Goal: Task Accomplishment & Management: Complete application form

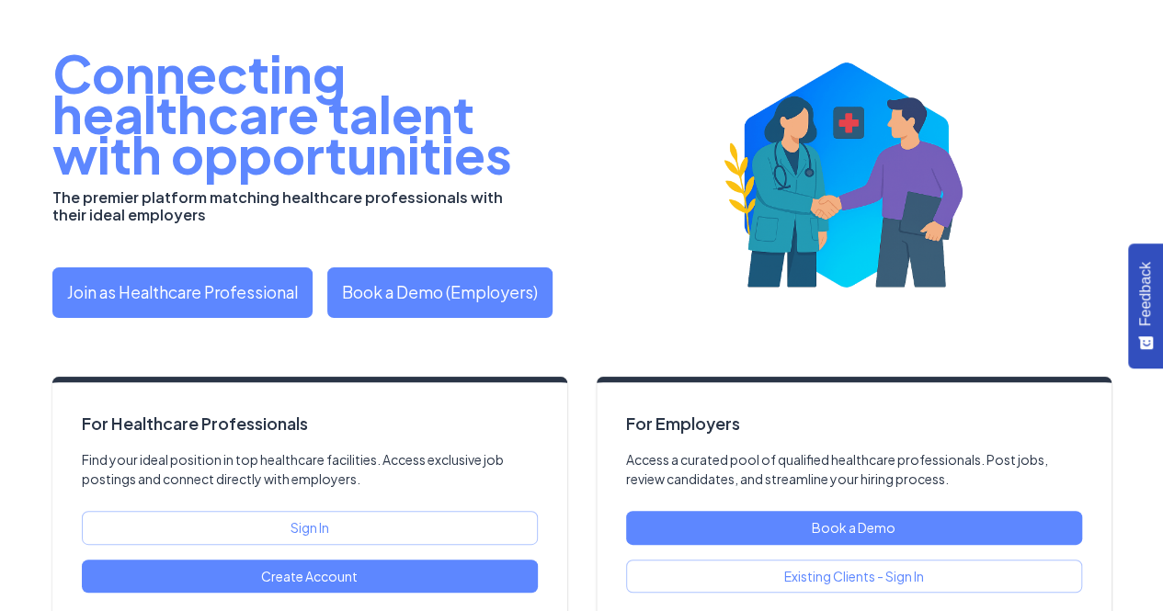
scroll to position [125, 0]
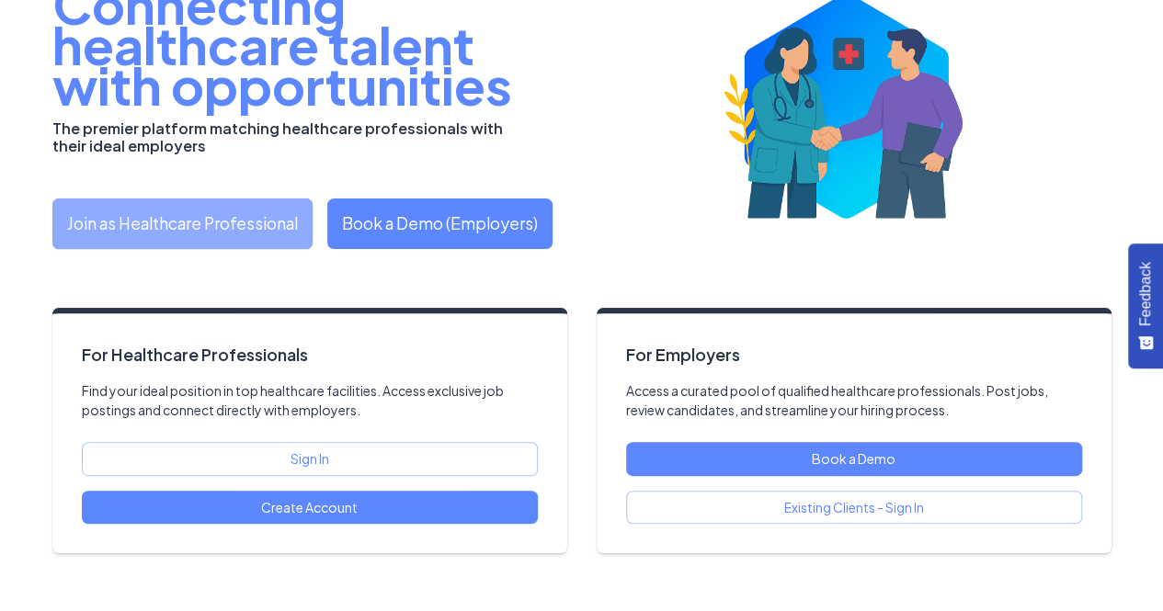
click at [201, 221] on link "Join as Healthcare Professional" at bounding box center [182, 224] width 260 height 51
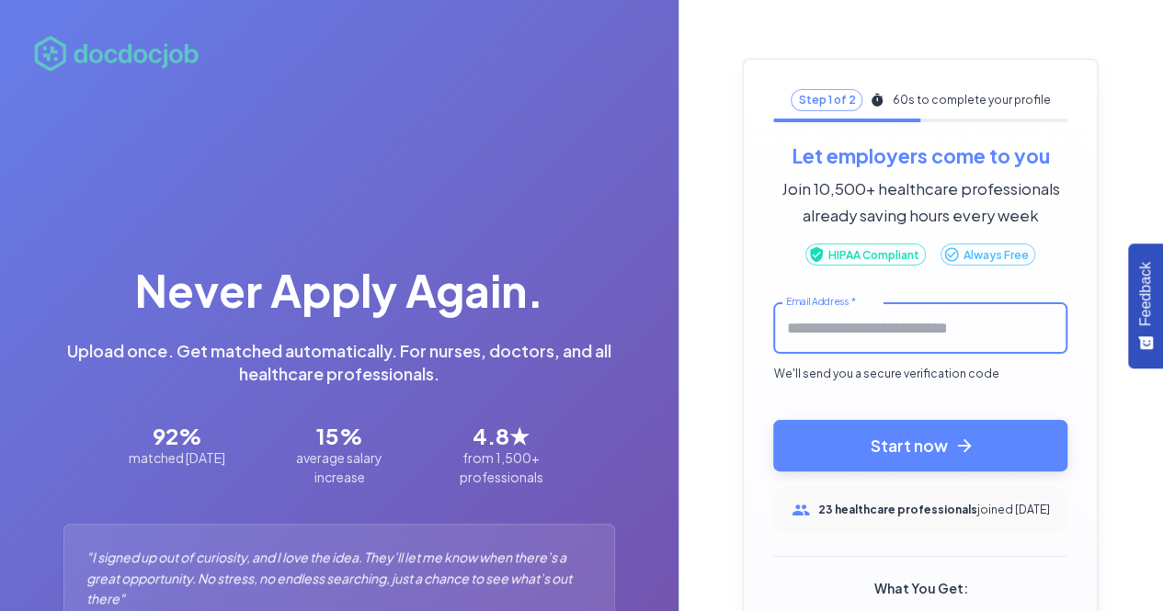
click at [853, 347] on input "Email Address   *" at bounding box center [920, 328] width 294 height 52
type input "**********"
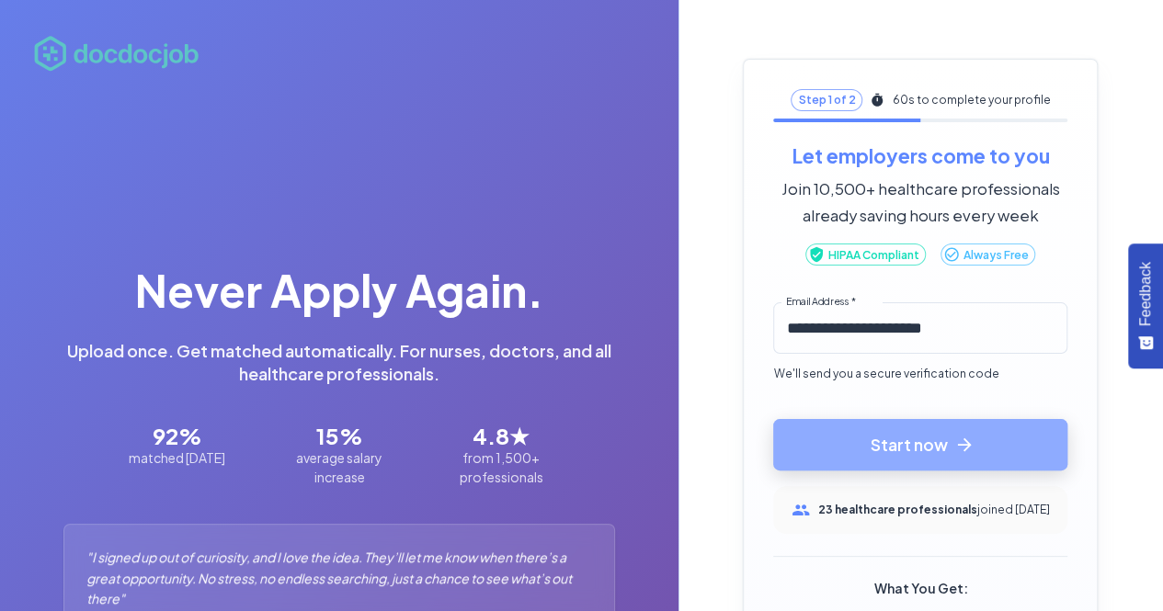
click at [912, 452] on button "Start now" at bounding box center [920, 444] width 294 height 51
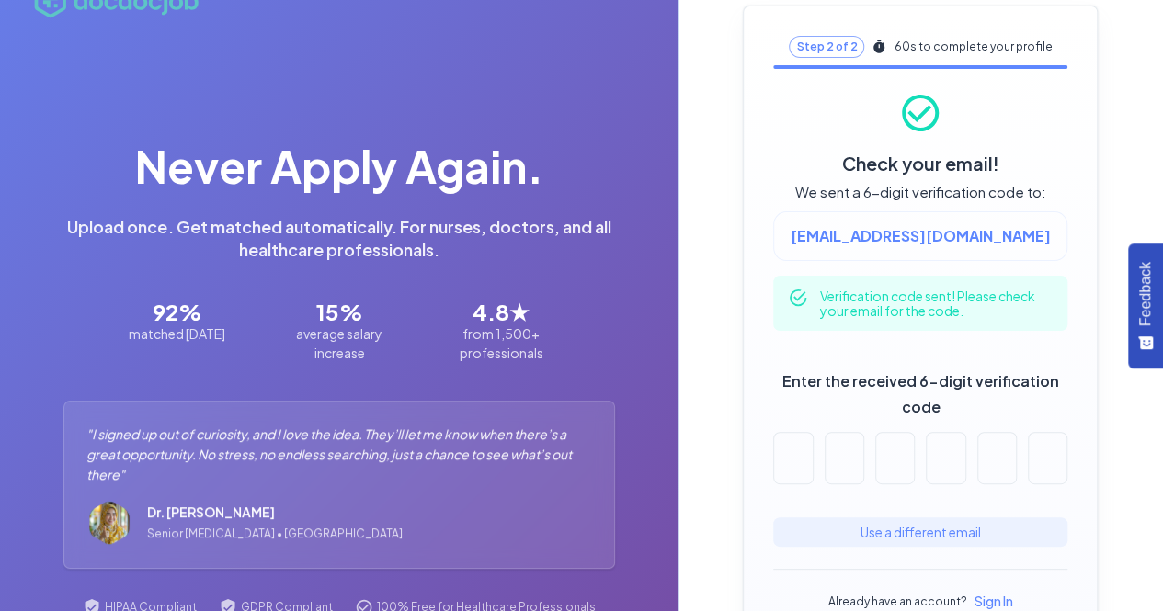
scroll to position [85, 0]
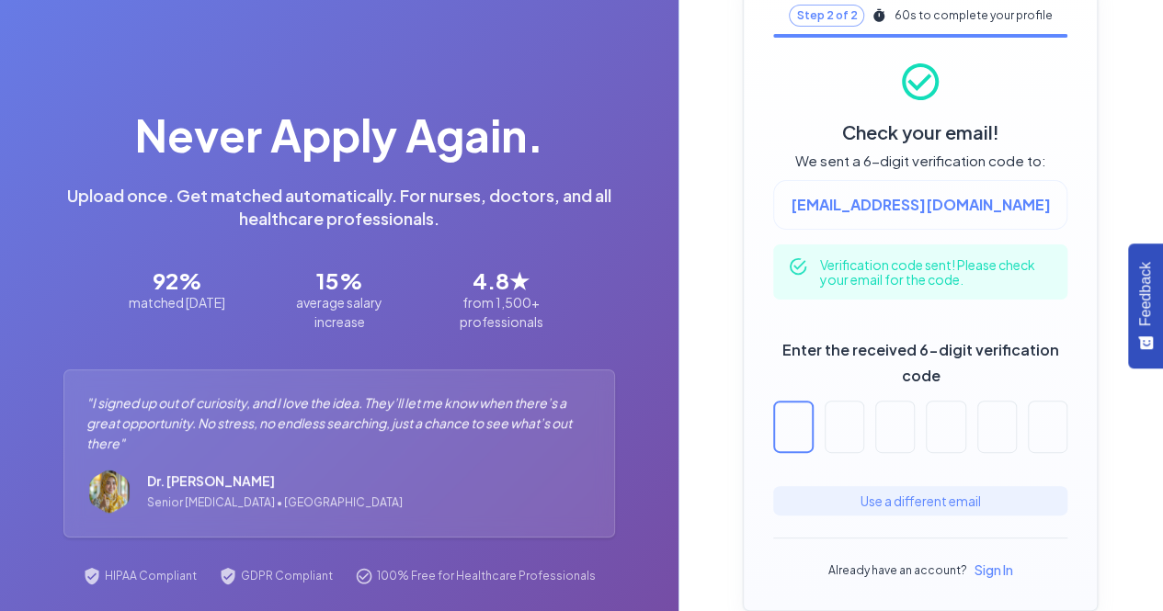
click at [798, 440] on input "Enter the received 6-digit verification code" at bounding box center [793, 427] width 40 height 52
type input "*"
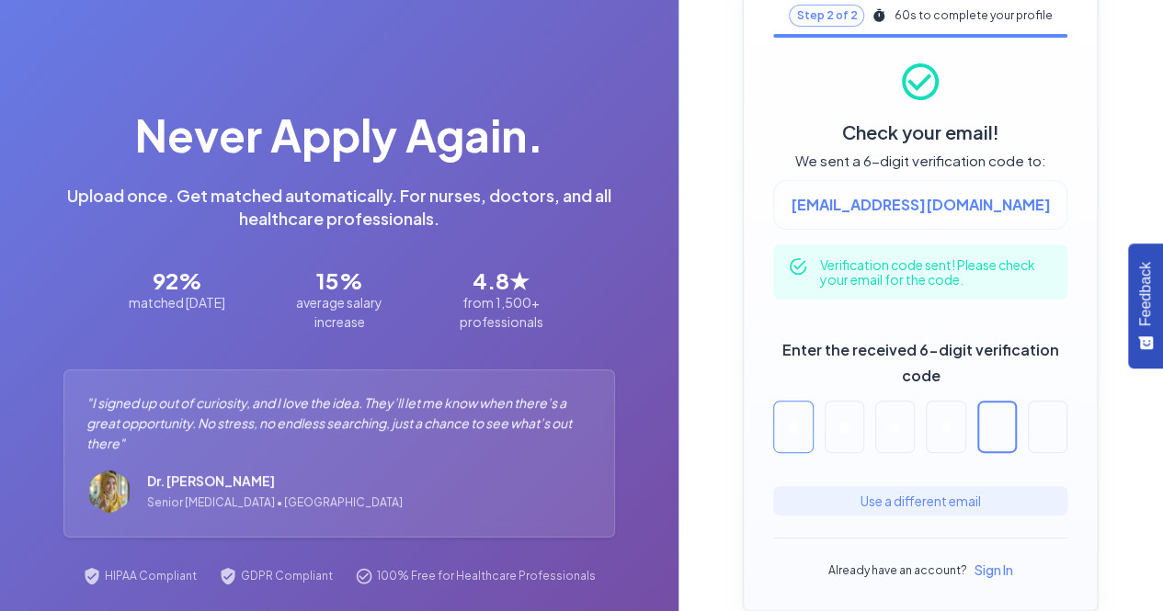
type input "*"
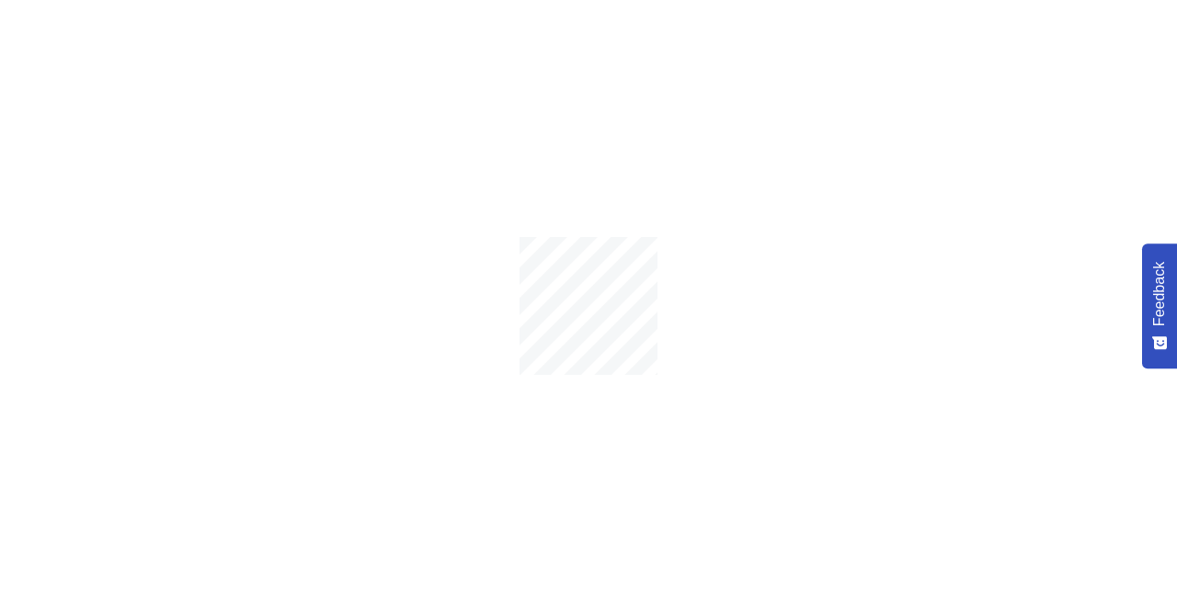
drag, startPoint x: 1173, startPoint y: 452, endPoint x: 1176, endPoint y: 505, distance: 52.5
click at [1162, 505] on html "Feedback What’s one thing we could improve on this page or in the product to be…" at bounding box center [588, 305] width 1177 height 611
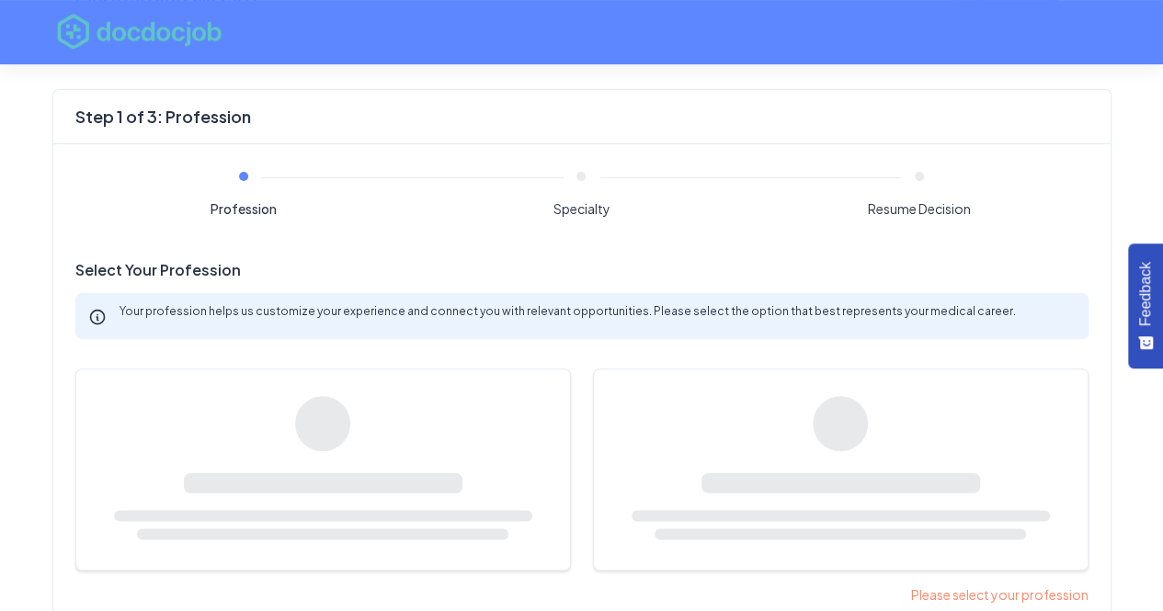
scroll to position [244, 0]
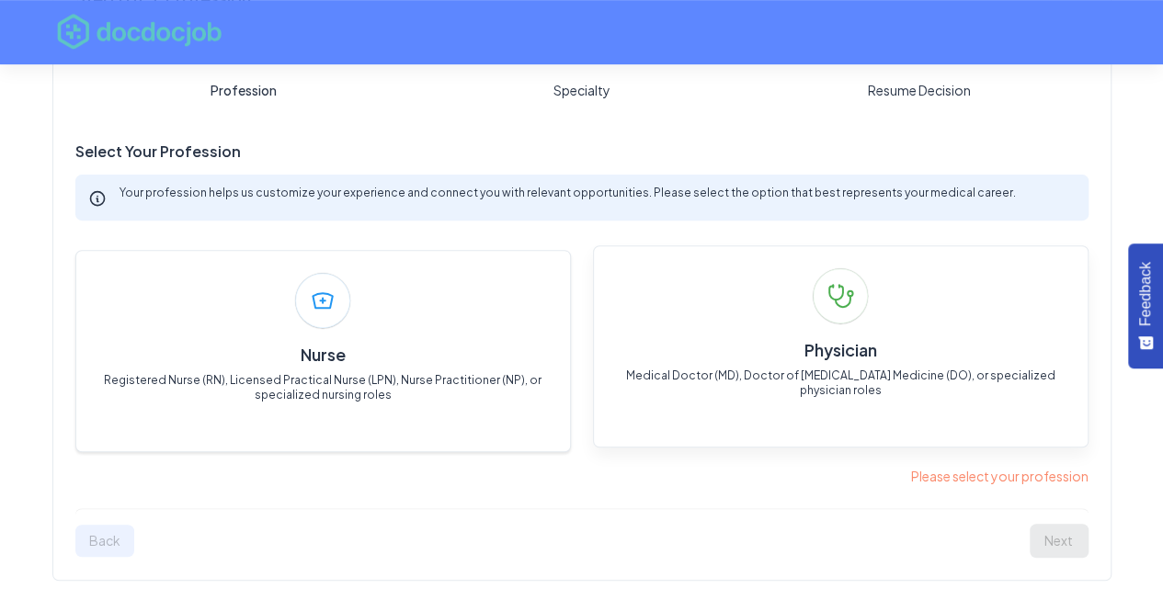
click at [814, 299] on div at bounding box center [840, 295] width 55 height 55
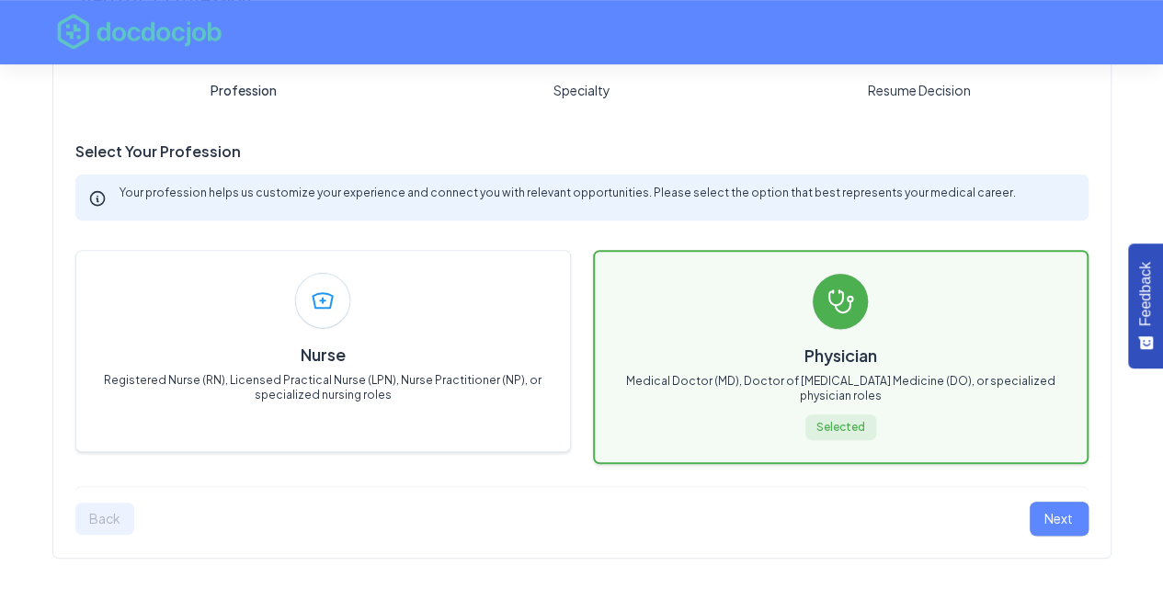
click at [1052, 526] on div "Profession Specialty Resume Decision Select Your Profession Your profession hel…" at bounding box center [581, 292] width 1057 height 532
click at [1052, 526] on button "Next" at bounding box center [1059, 519] width 59 height 34
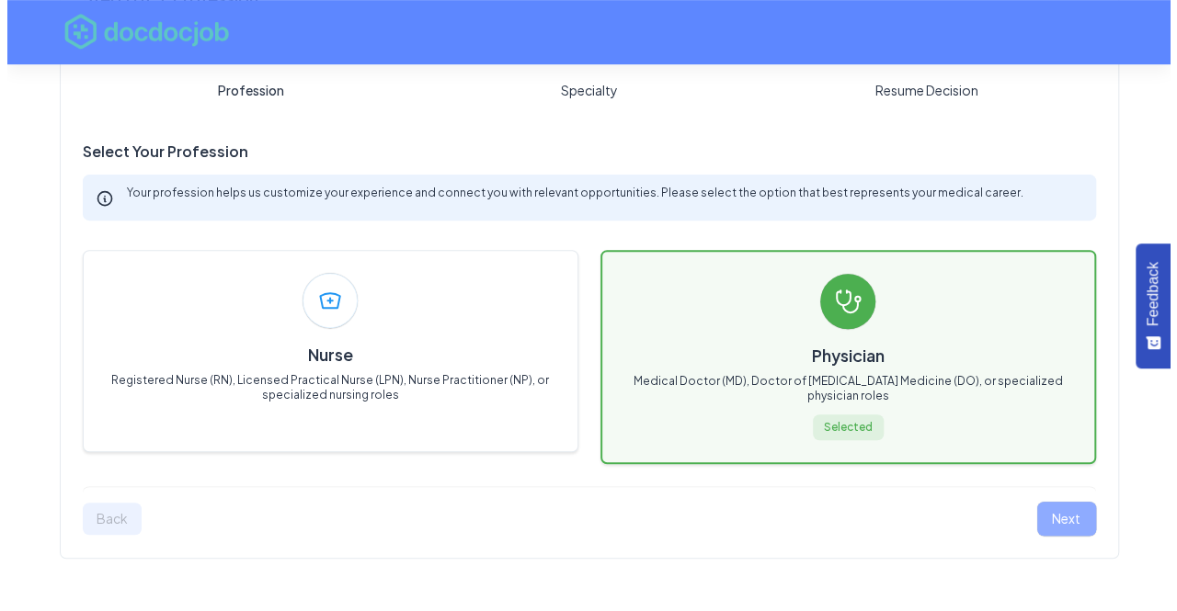
scroll to position [101, 0]
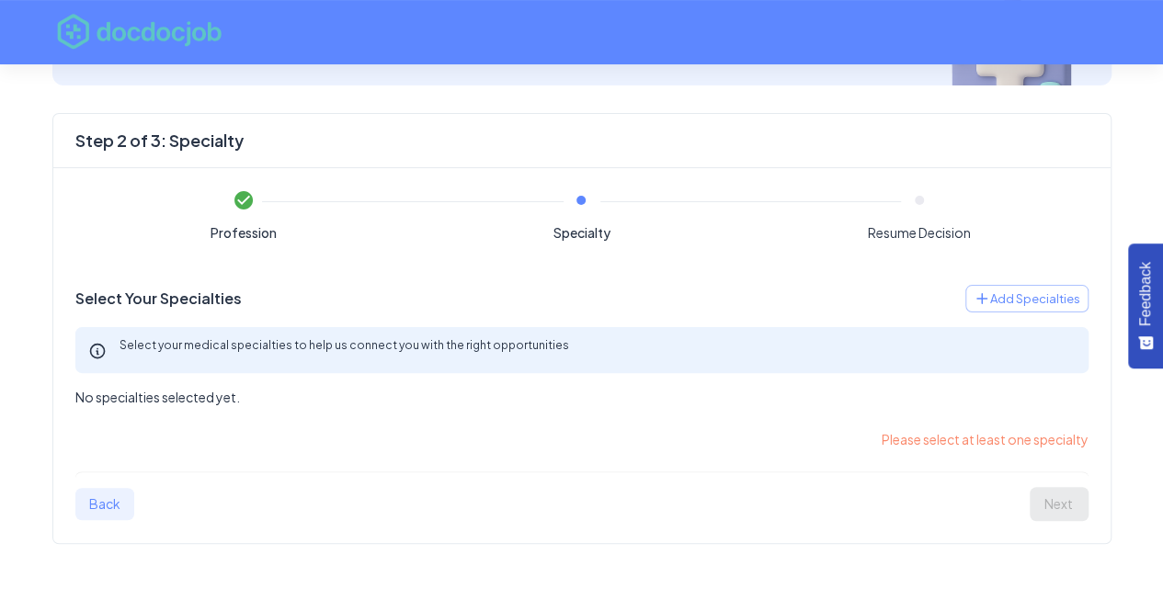
click at [975, 437] on p "Please select at least one specialty" at bounding box center [581, 439] width 1013 height 19
click at [188, 390] on p "No specialties selected yet." at bounding box center [581, 397] width 1013 height 19
click at [176, 381] on div "Select Your Specialties Add Specialties Select your medical specialties to help…" at bounding box center [581, 346] width 1013 height 123
click at [174, 398] on p "No specialties selected yet." at bounding box center [581, 397] width 1013 height 19
click at [1007, 290] on span "Add Specialties" at bounding box center [1035, 299] width 90 height 21
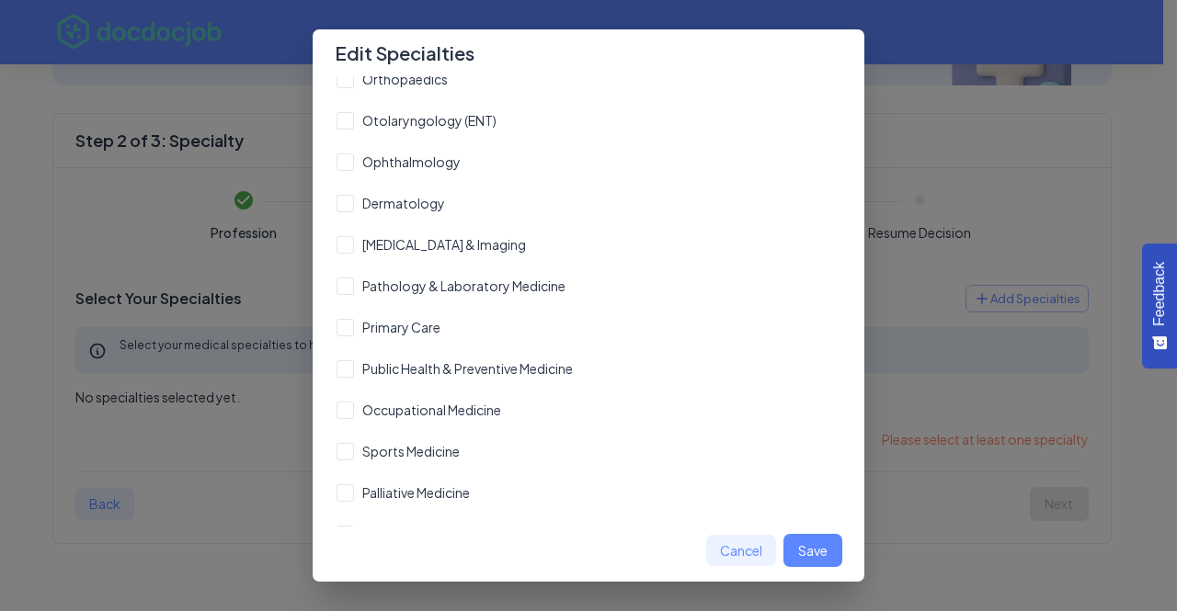
scroll to position [417, 0]
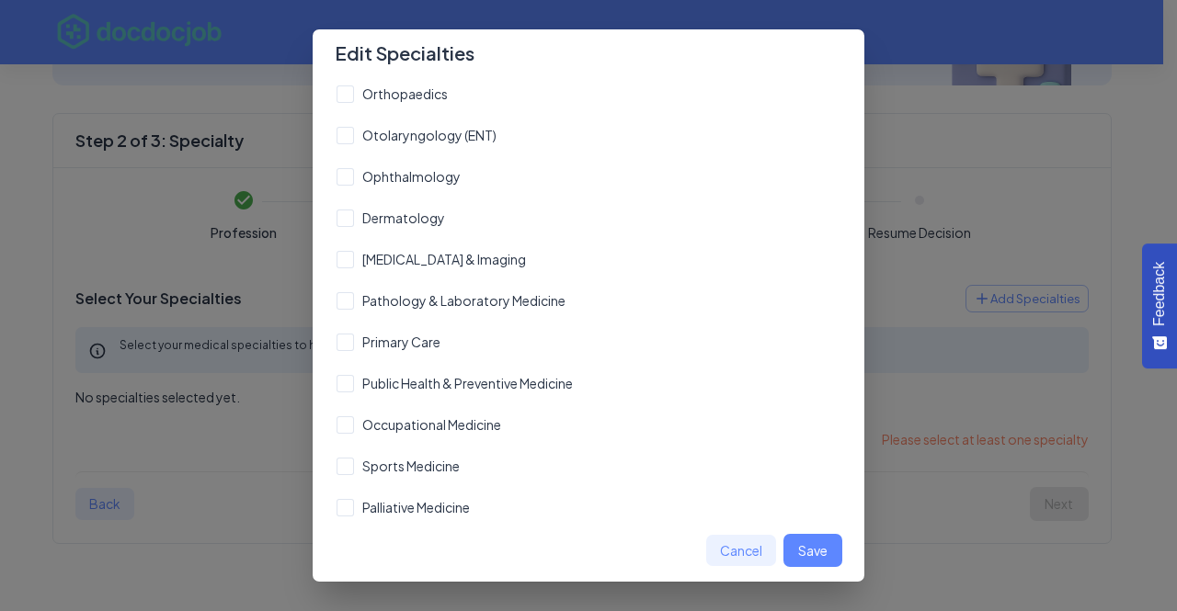
click at [518, 387] on span "Public Health & Preventive Medicine" at bounding box center [467, 383] width 211 height 19
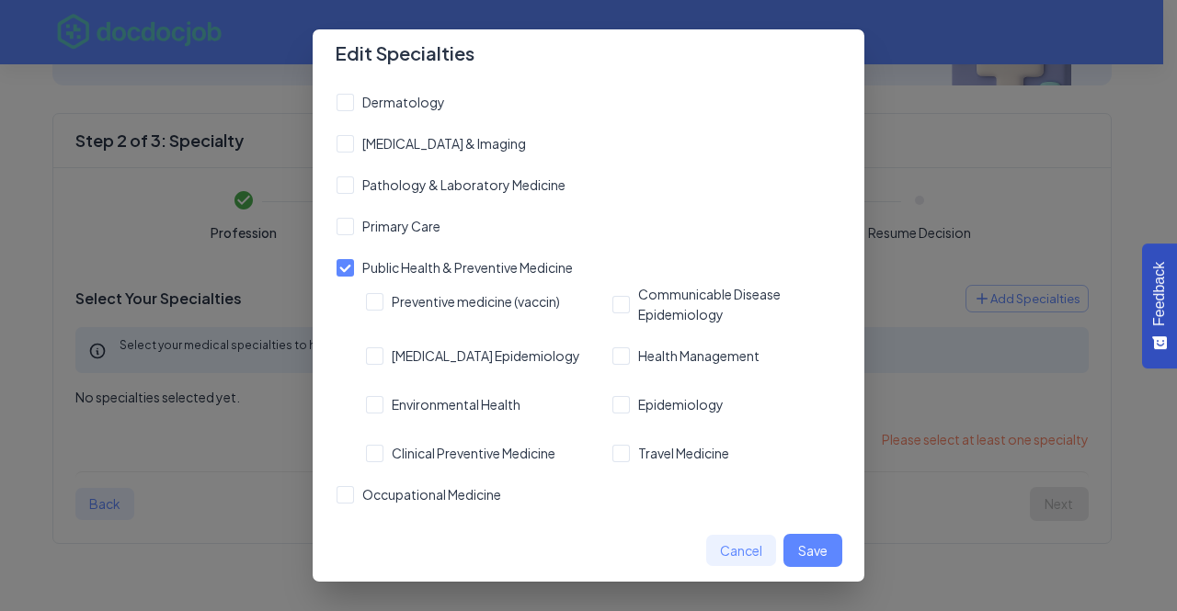
scroll to position [531, 0]
click at [809, 550] on button "Save" at bounding box center [812, 551] width 59 height 34
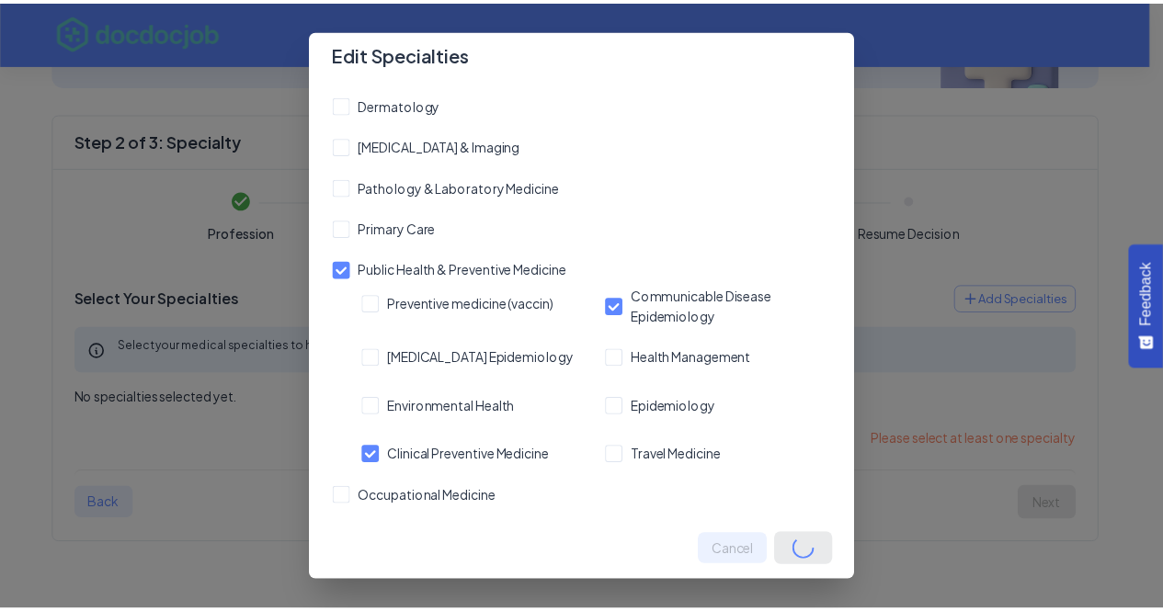
scroll to position [96, 0]
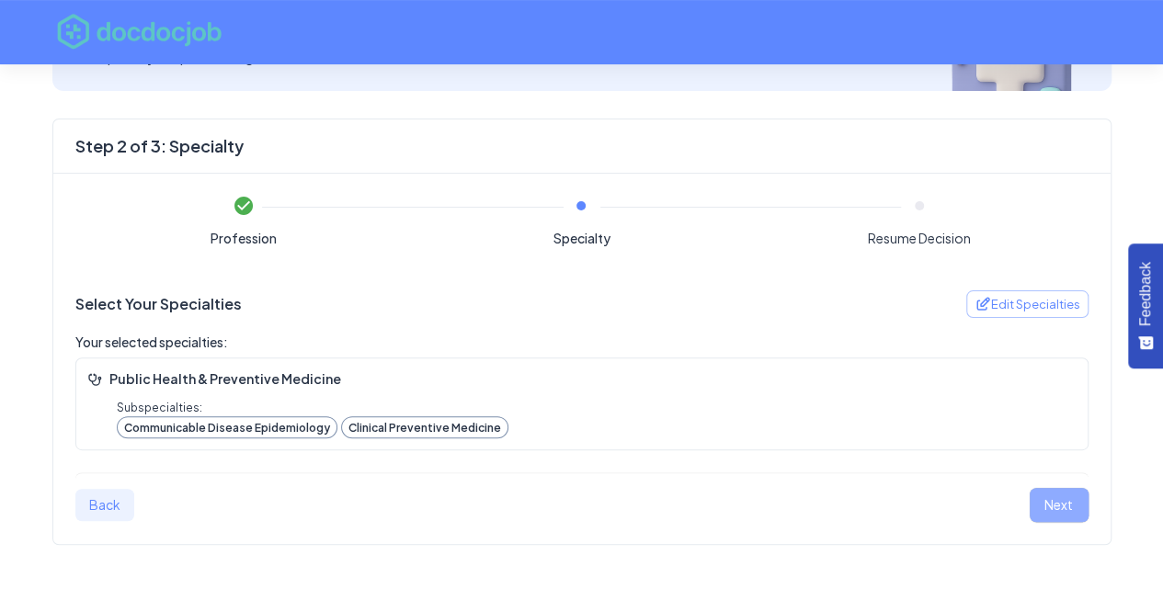
click at [1053, 500] on button "Next" at bounding box center [1059, 505] width 59 height 34
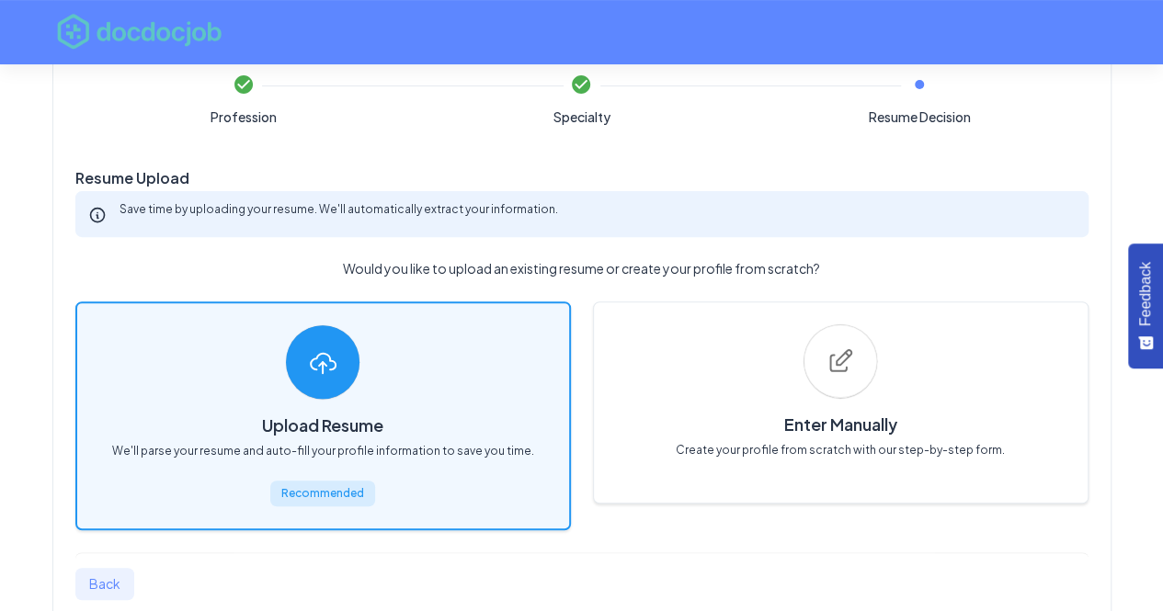
scroll to position [287, 0]
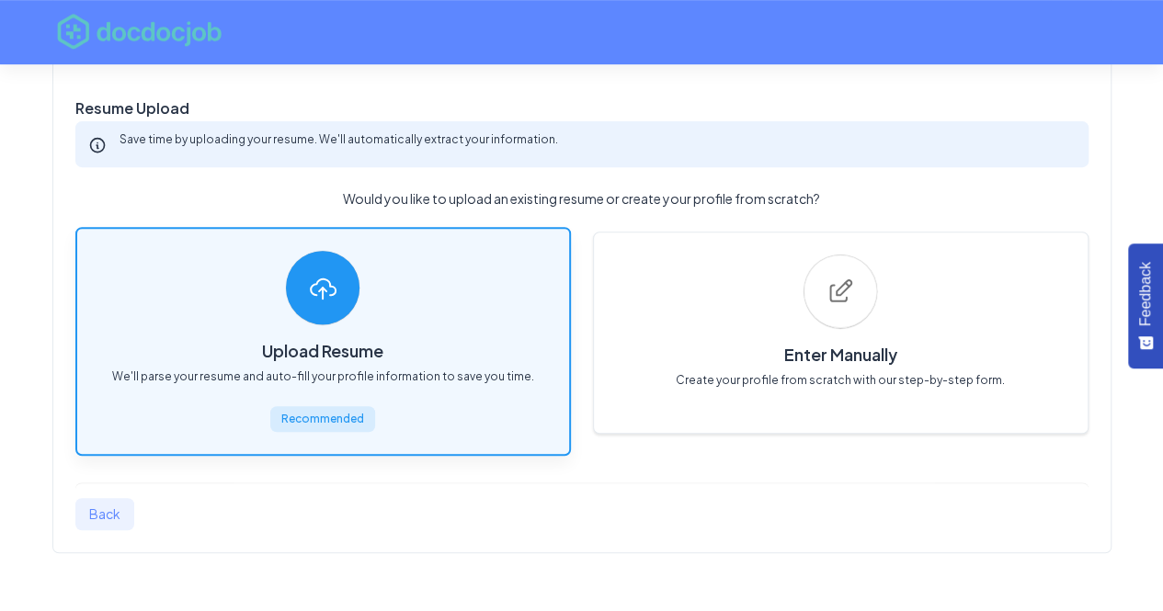
click at [298, 295] on div at bounding box center [323, 288] width 74 height 74
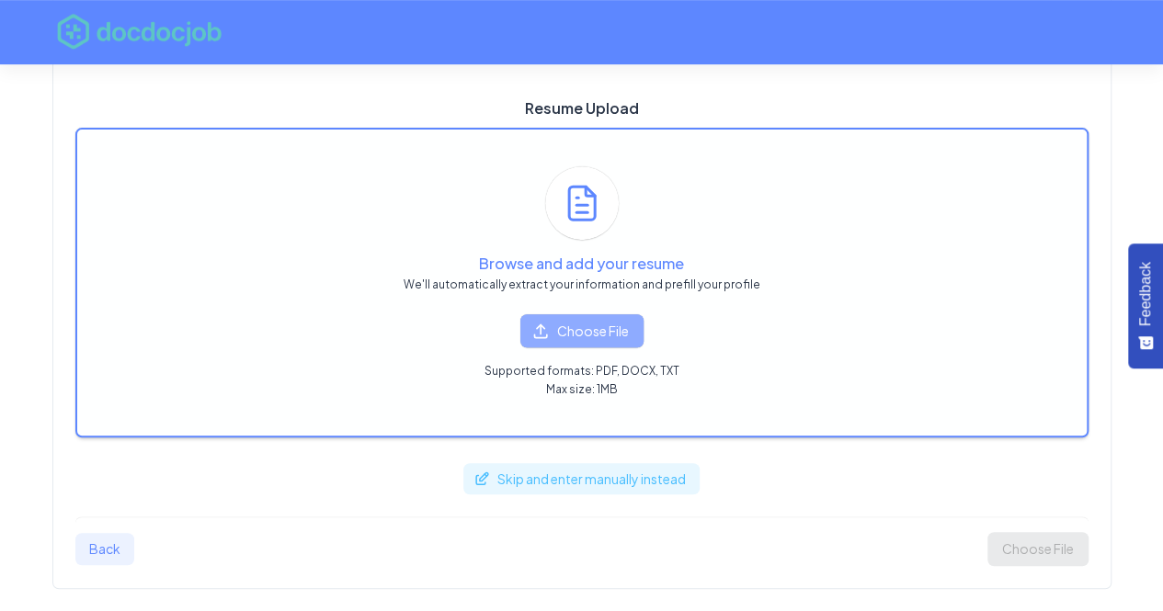
click at [578, 338] on button "Choose File" at bounding box center [581, 331] width 123 height 34
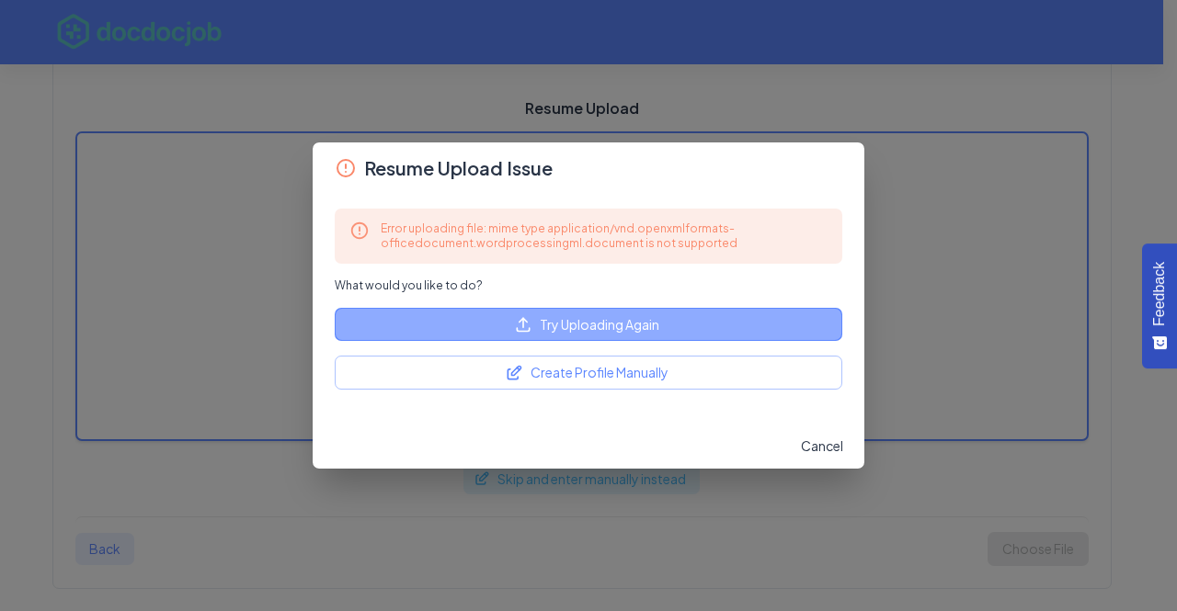
click at [555, 324] on button "Try Uploading Again" at bounding box center [588, 325] width 507 height 34
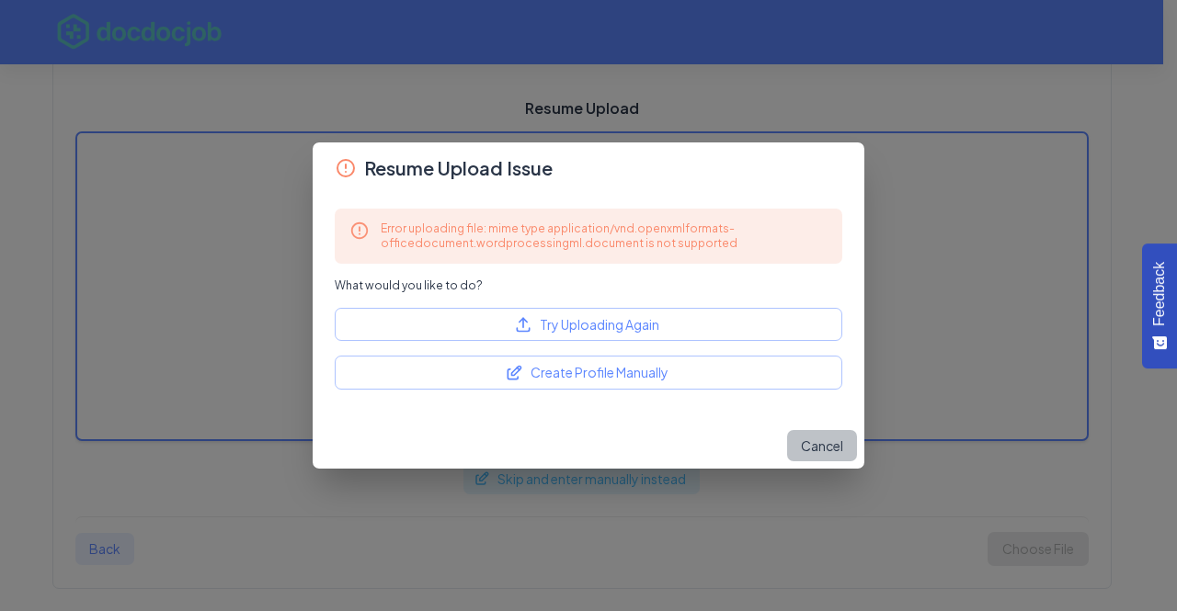
click at [819, 450] on button "Cancel" at bounding box center [822, 446] width 70 height 32
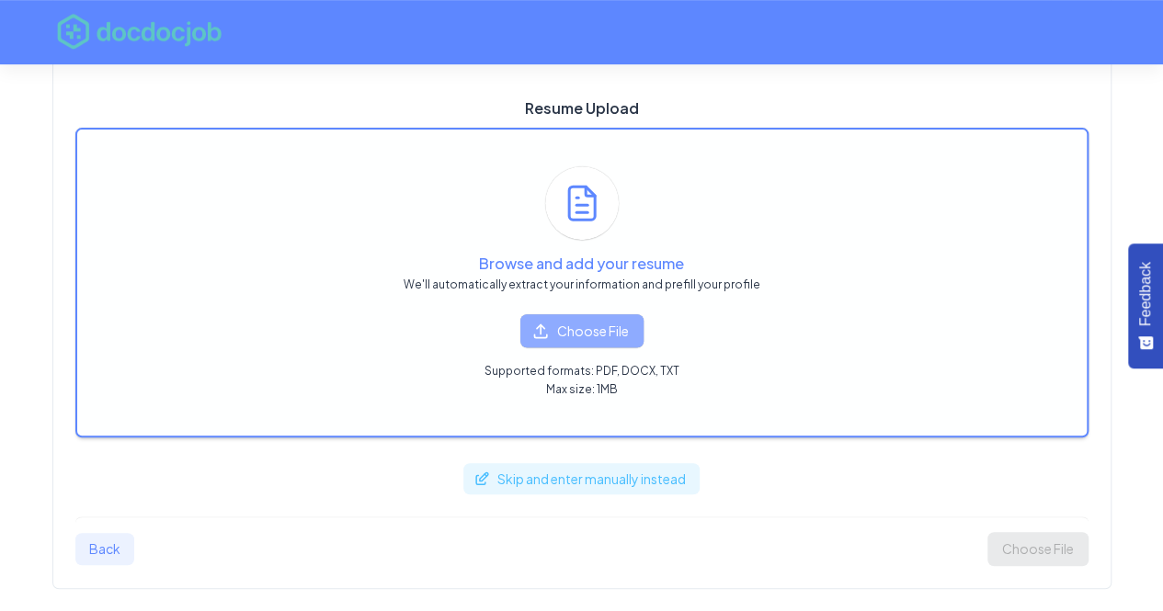
click at [580, 336] on button "Choose File" at bounding box center [581, 331] width 123 height 34
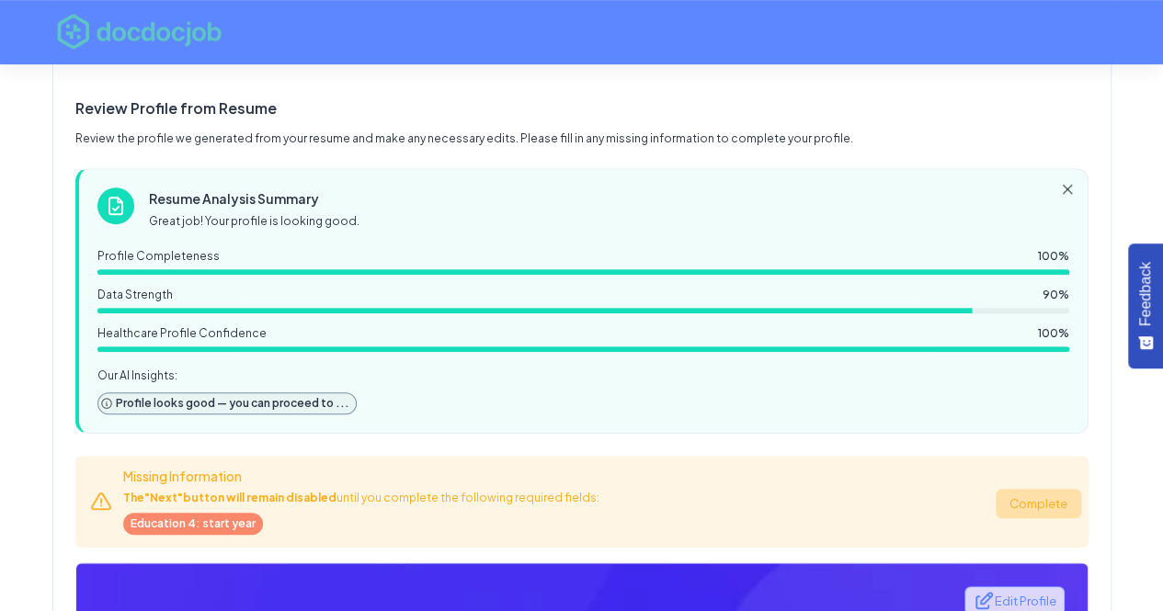
click at [1039, 494] on button "Complete" at bounding box center [1038, 504] width 85 height 30
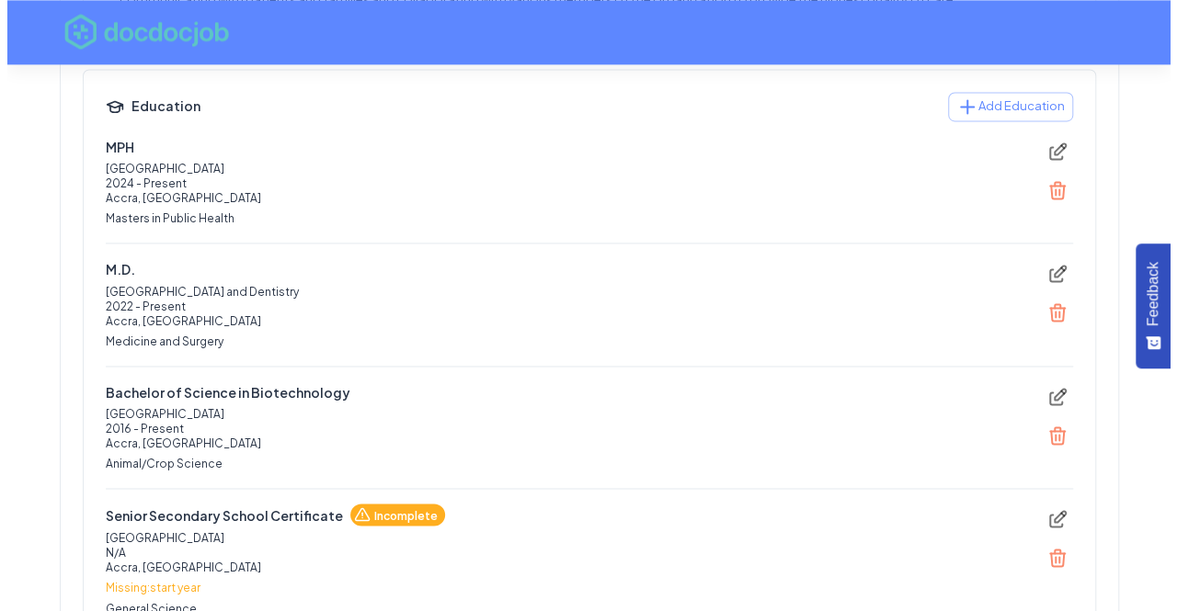
scroll to position [1326, 0]
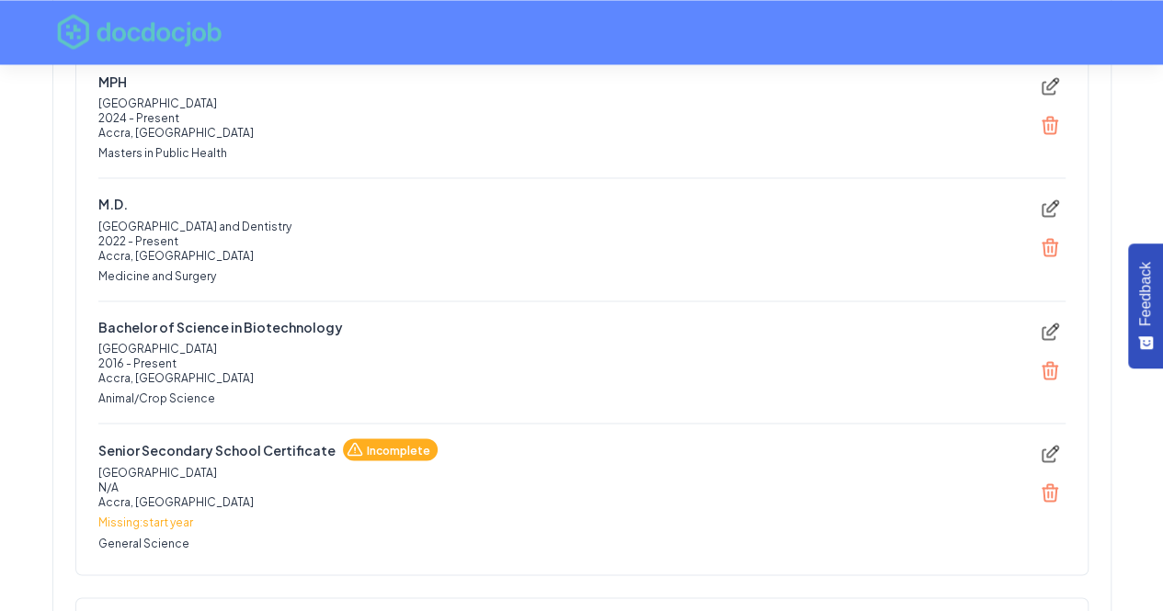
click at [389, 447] on span "Incomplete" at bounding box center [398, 449] width 78 height 19
click at [1046, 443] on icon "edit" at bounding box center [1050, 454] width 22 height 22
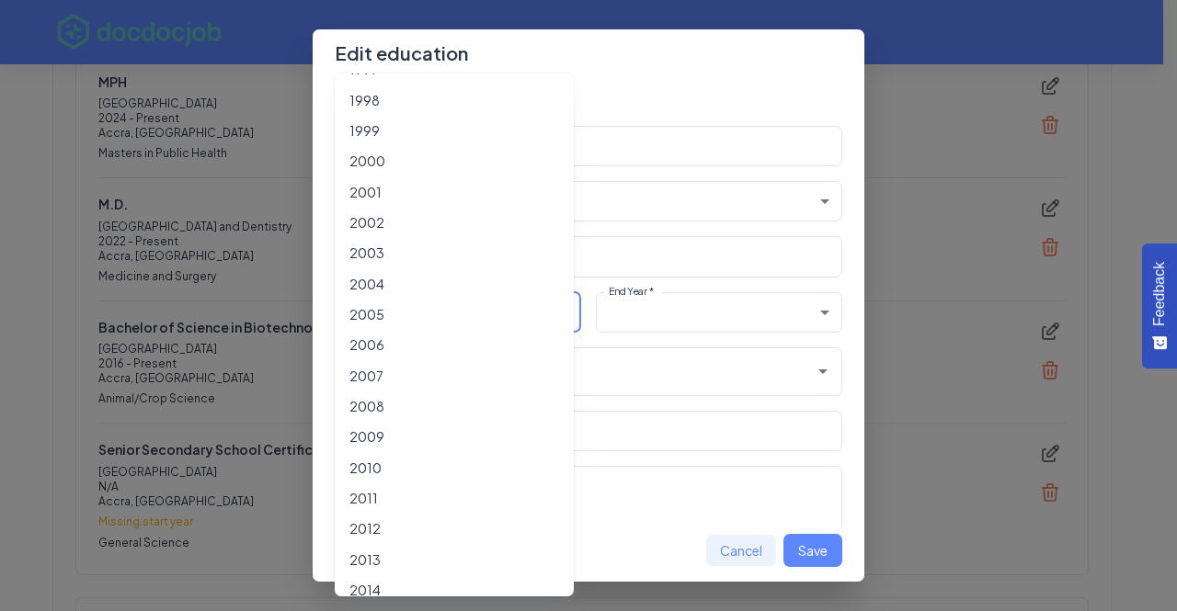
scroll to position [1463, 0]
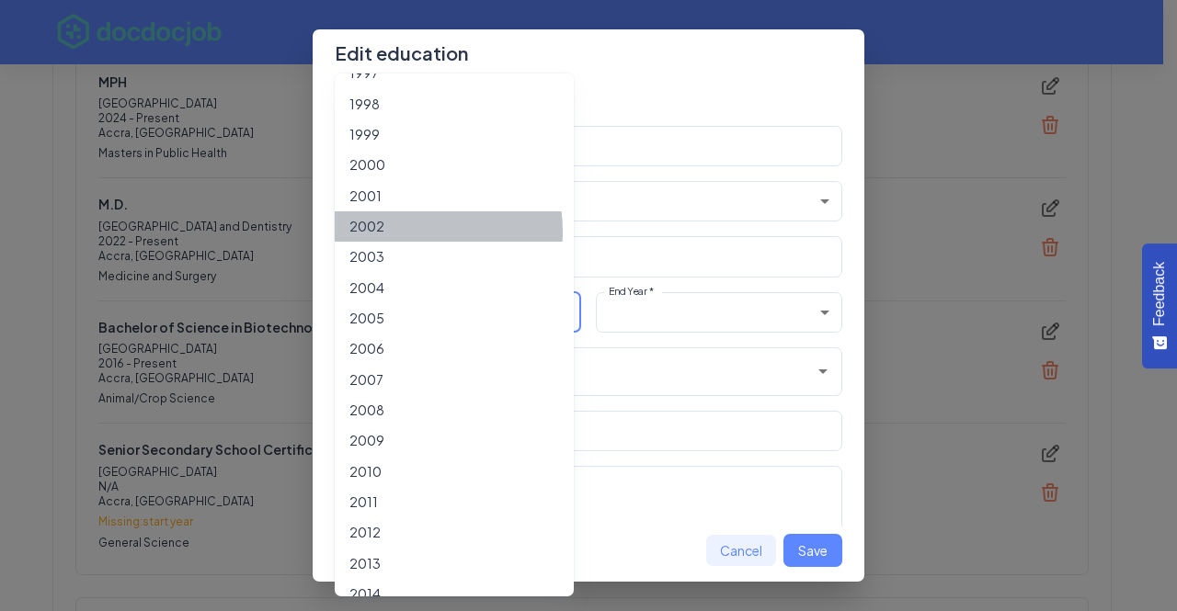
click at [390, 232] on li "2002" at bounding box center [454, 226] width 239 height 30
type input "****"
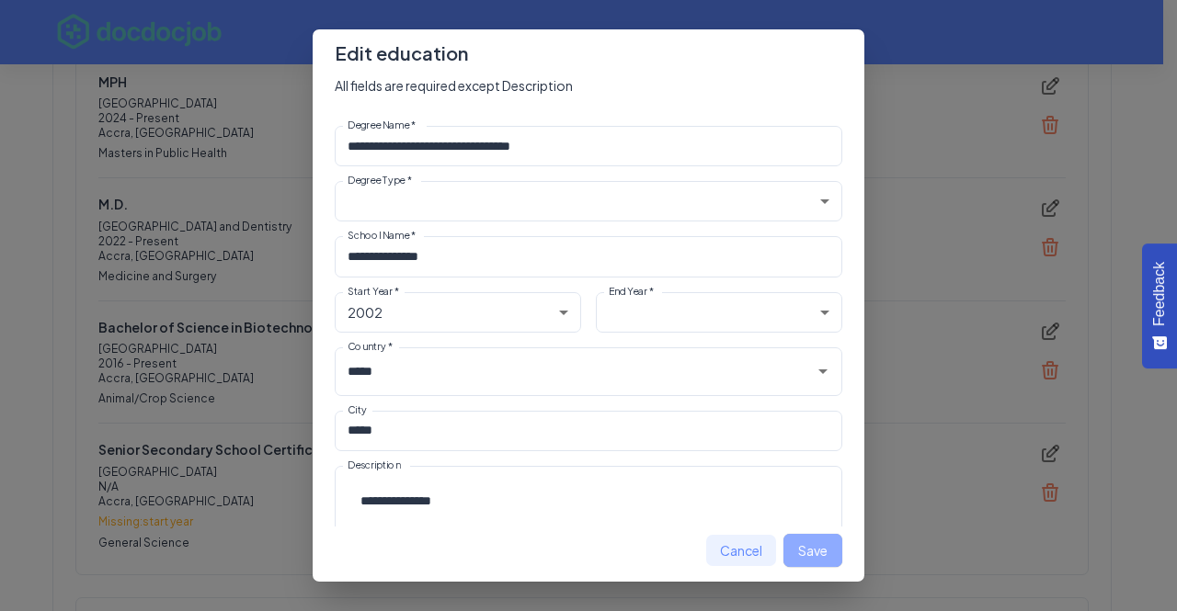
click at [826, 563] on button "Save" at bounding box center [812, 551] width 59 height 34
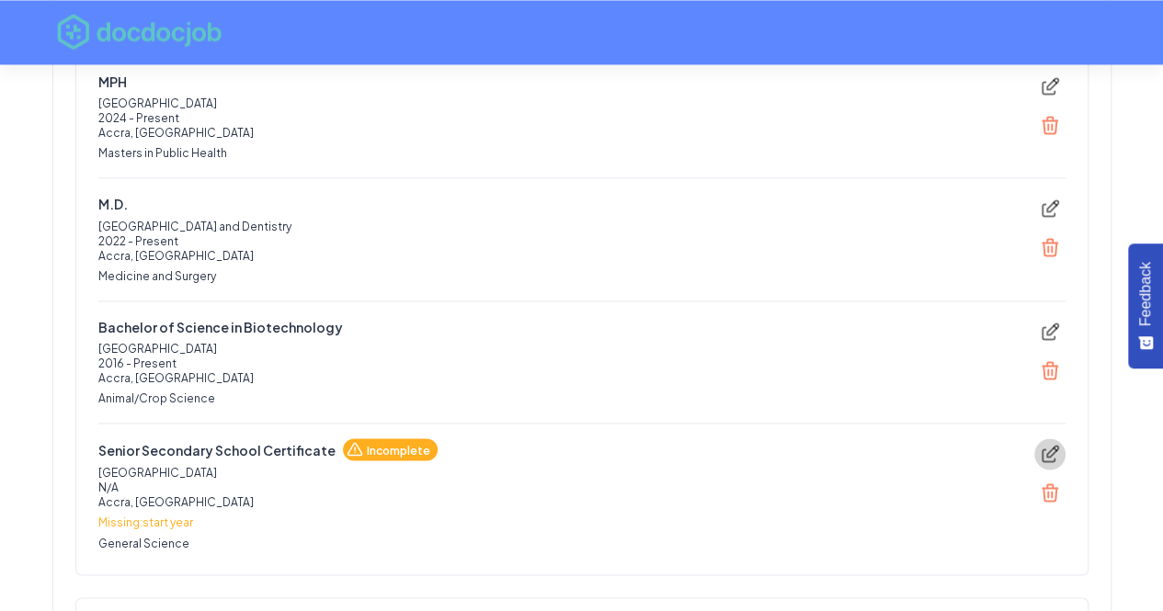
click at [1047, 449] on icon "edit" at bounding box center [1052, 451] width 11 height 11
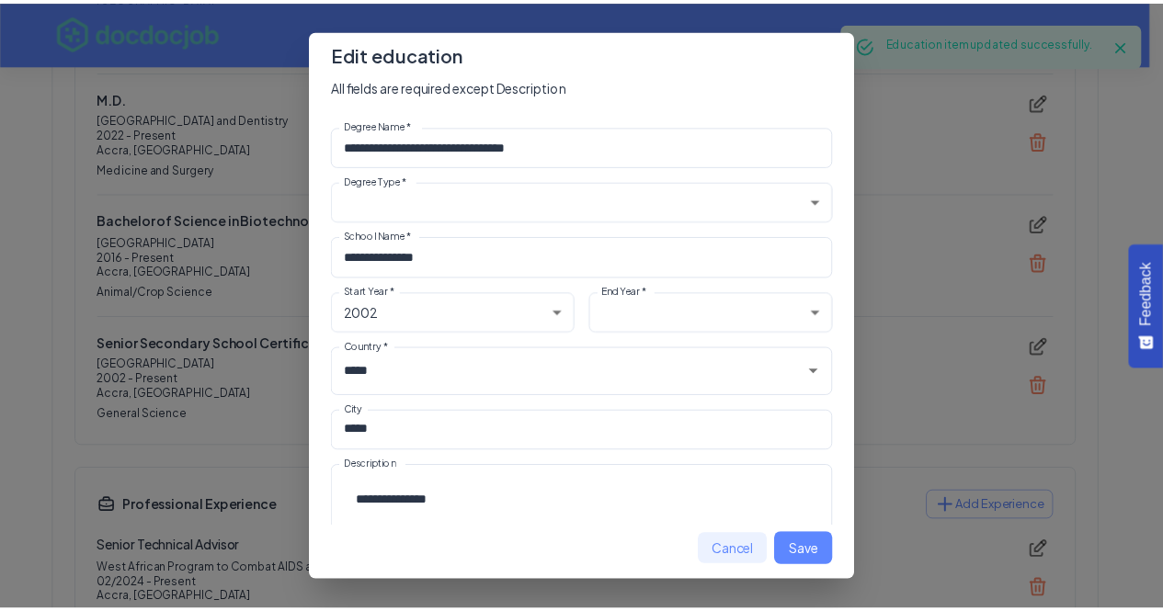
scroll to position [1220, 0]
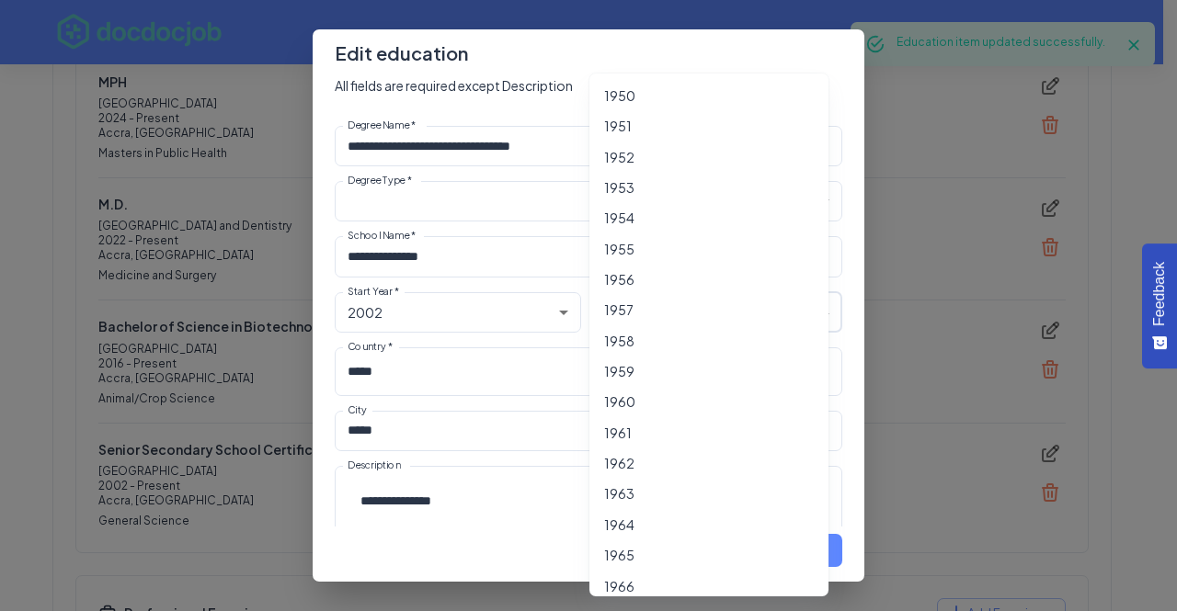
click at [1002, 378] on div at bounding box center [588, 305] width 1177 height 611
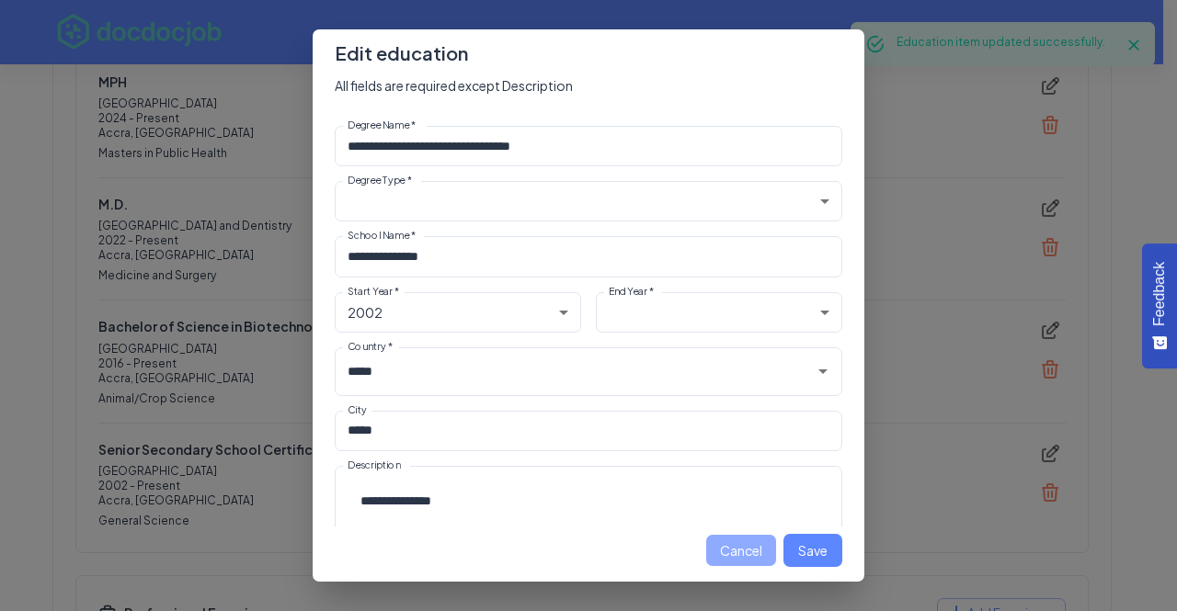
click at [745, 557] on button "Cancel" at bounding box center [741, 551] width 70 height 32
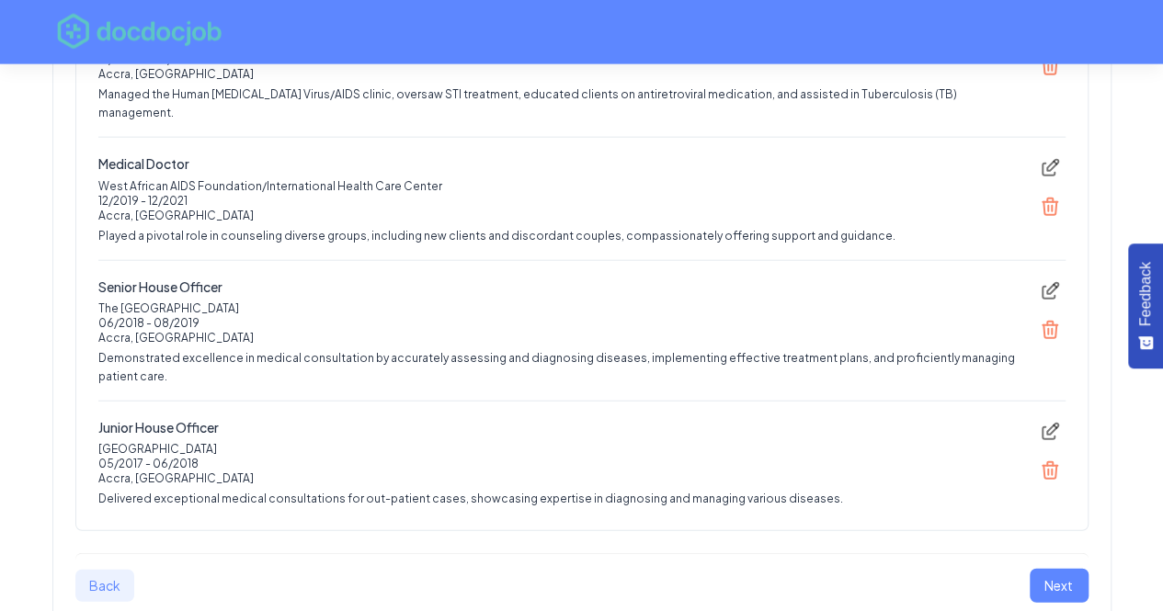
scroll to position [2190, 0]
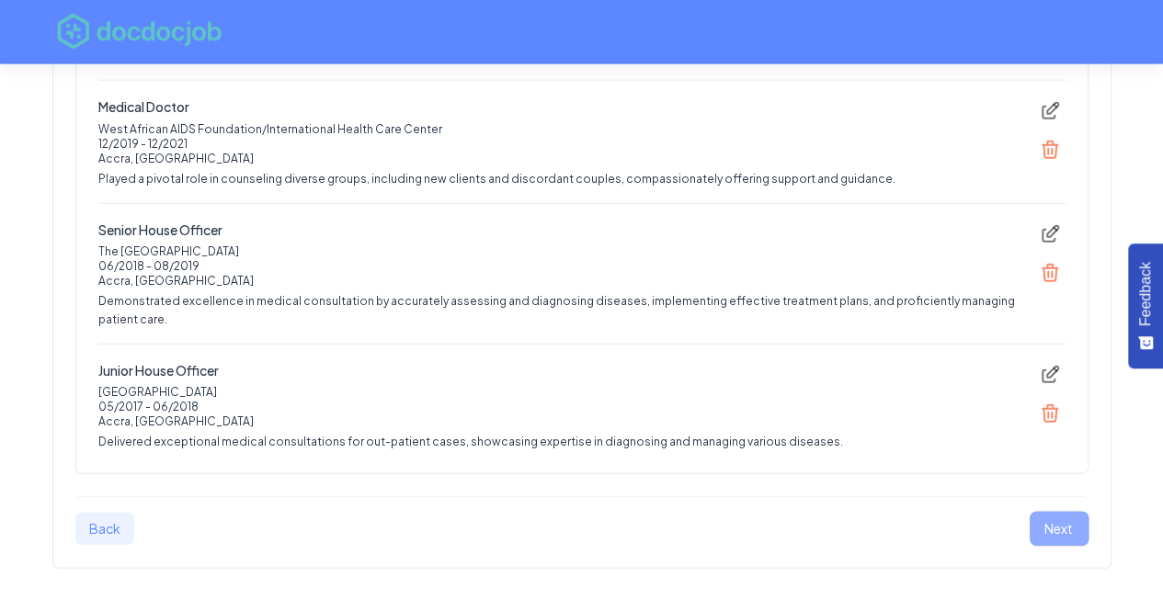
click at [1057, 512] on button "Next" at bounding box center [1059, 529] width 59 height 34
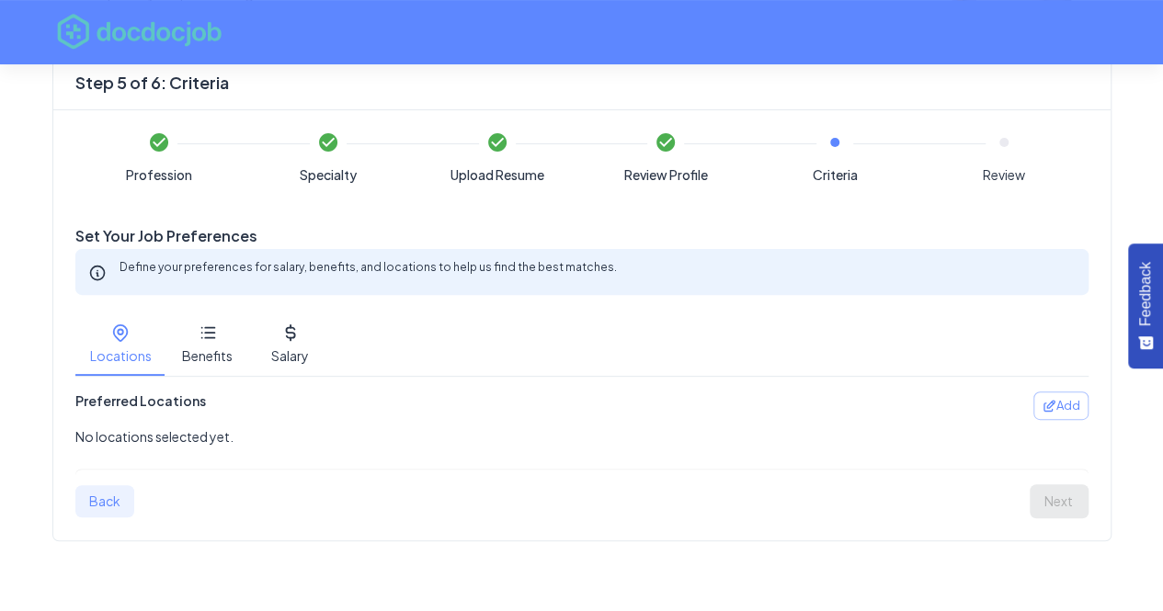
scroll to position [156, 0]
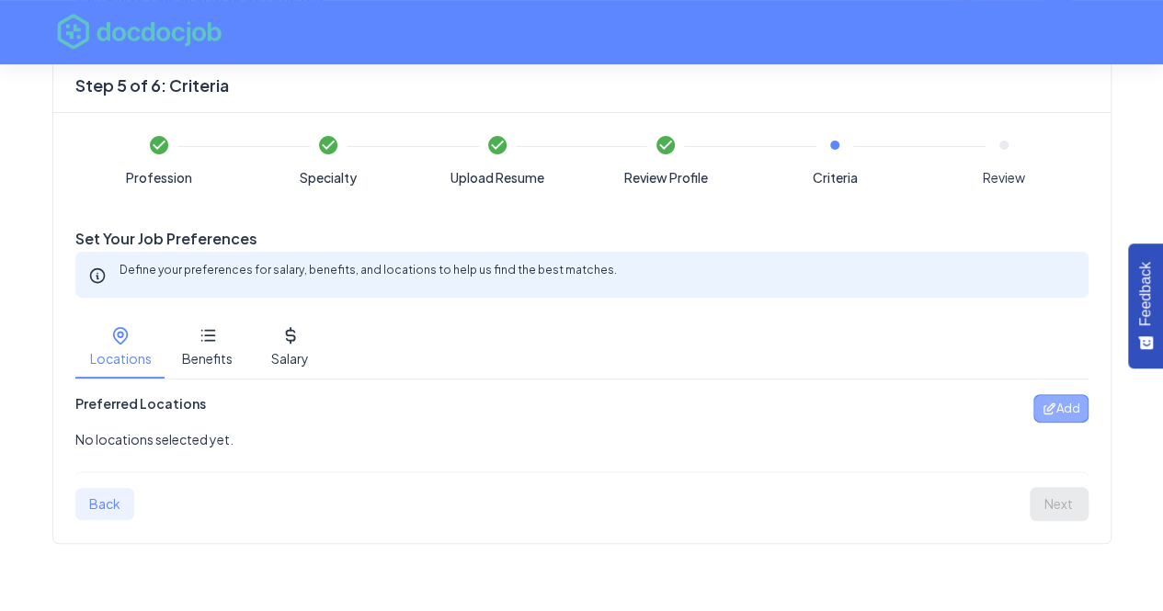
click at [1080, 409] on button "Add" at bounding box center [1060, 408] width 55 height 28
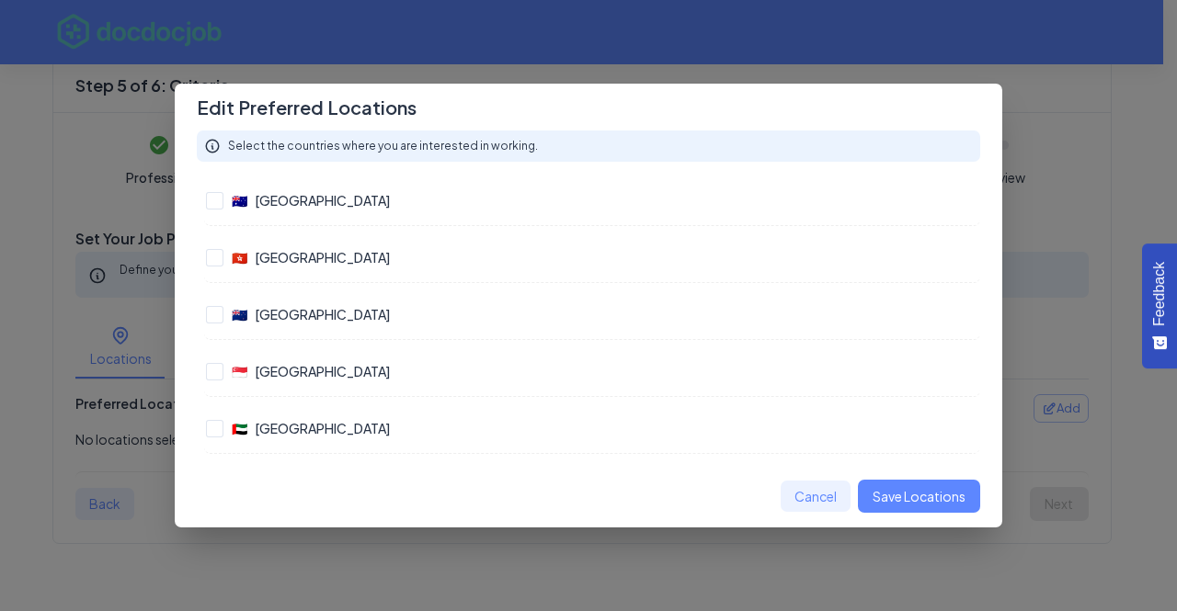
click at [336, 152] on p "Select the countries where you are interested in working." at bounding box center [383, 146] width 310 height 15
click at [882, 493] on button "Save Locations" at bounding box center [919, 497] width 122 height 34
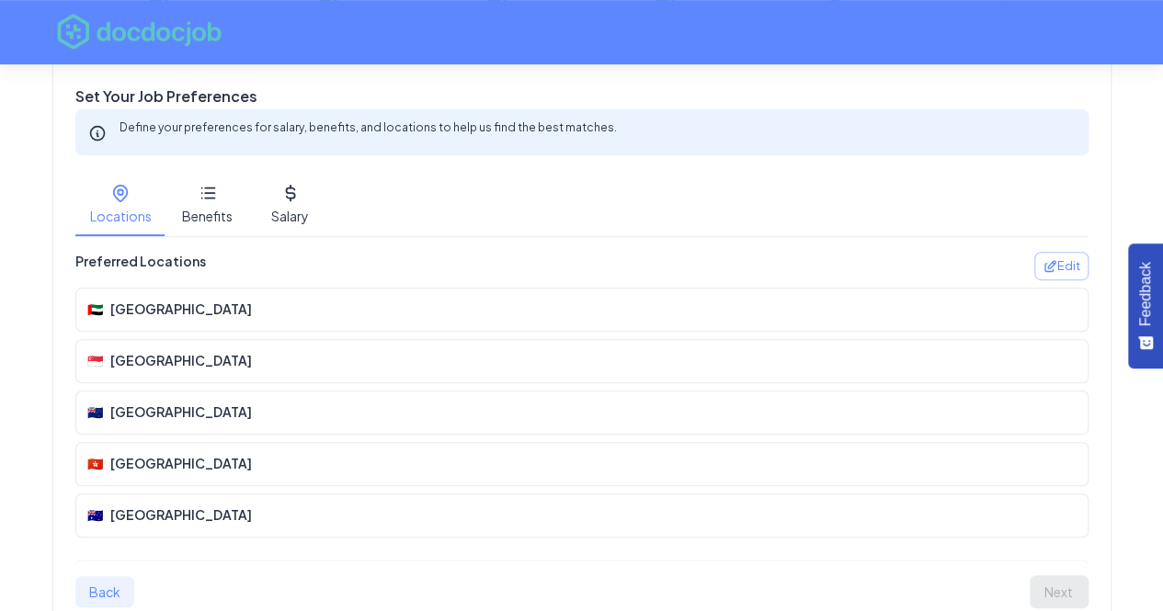
scroll to position [294, 0]
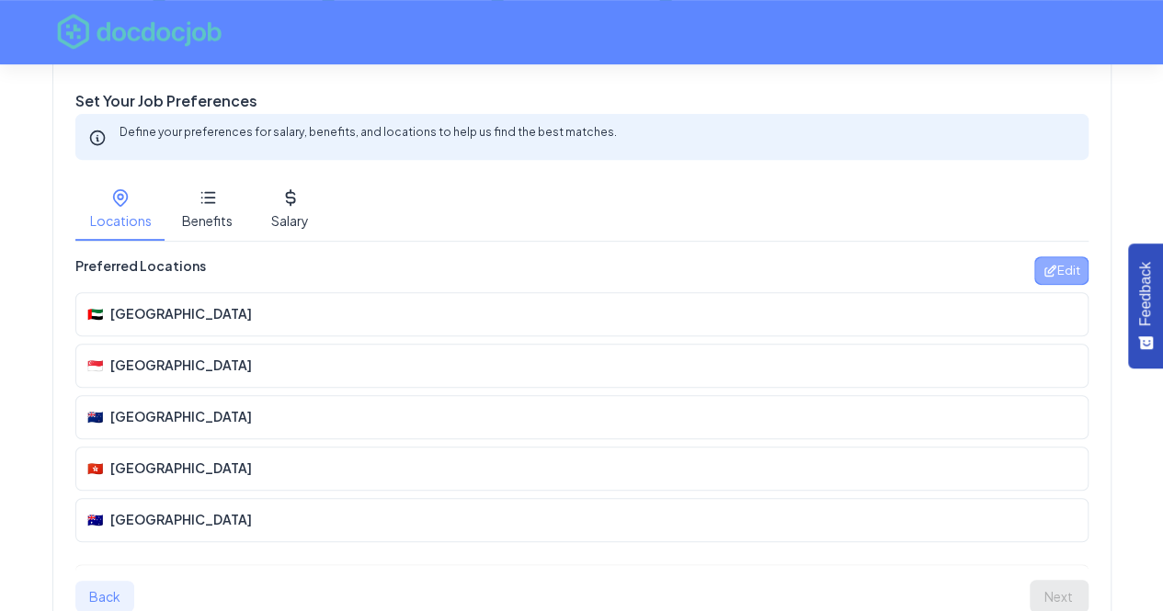
click at [1053, 264] on icon "button" at bounding box center [1049, 271] width 15 height 15
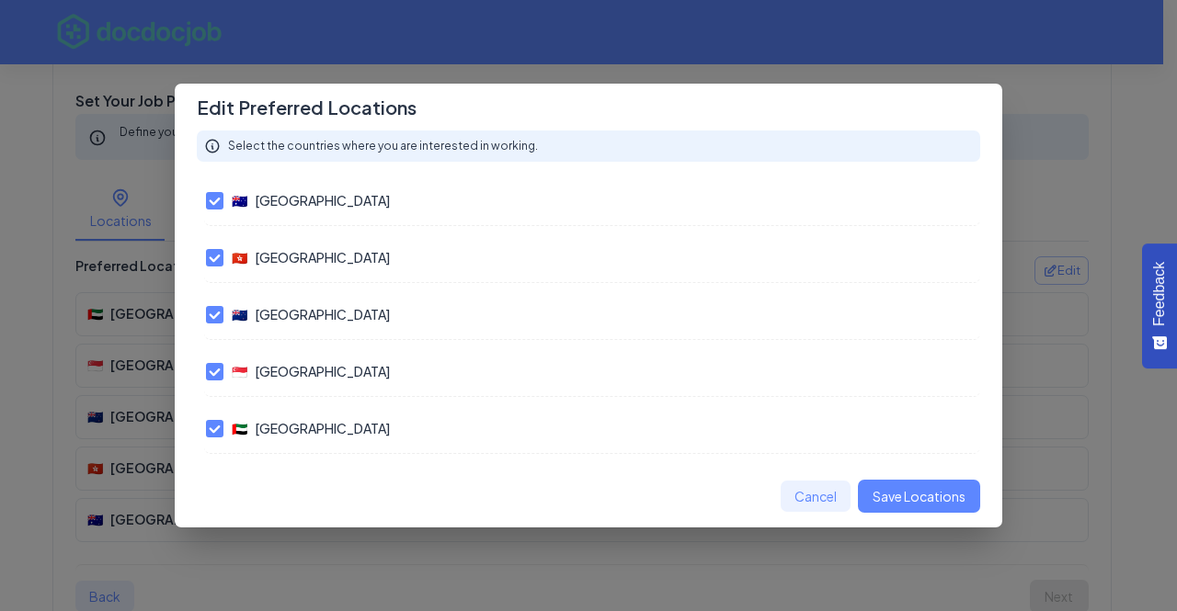
click at [412, 198] on div "🇦🇺 [GEOGRAPHIC_DATA]" at bounding box center [592, 205] width 776 height 42
click at [905, 483] on button "Save Locations" at bounding box center [919, 497] width 122 height 34
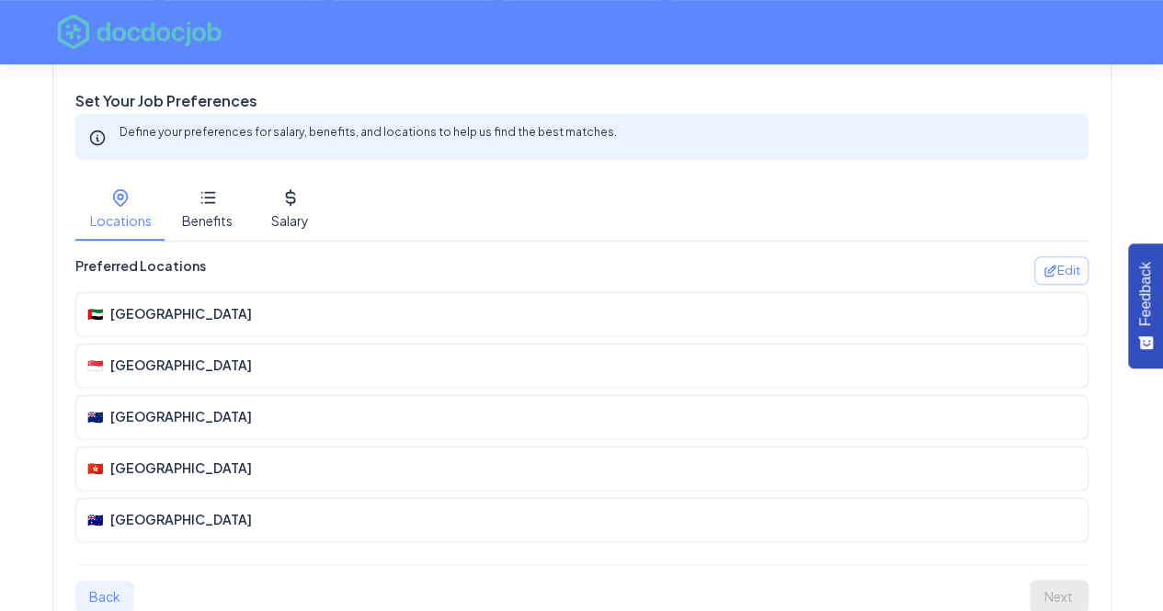
click at [182, 205] on button "Benefits" at bounding box center [207, 208] width 83 height 66
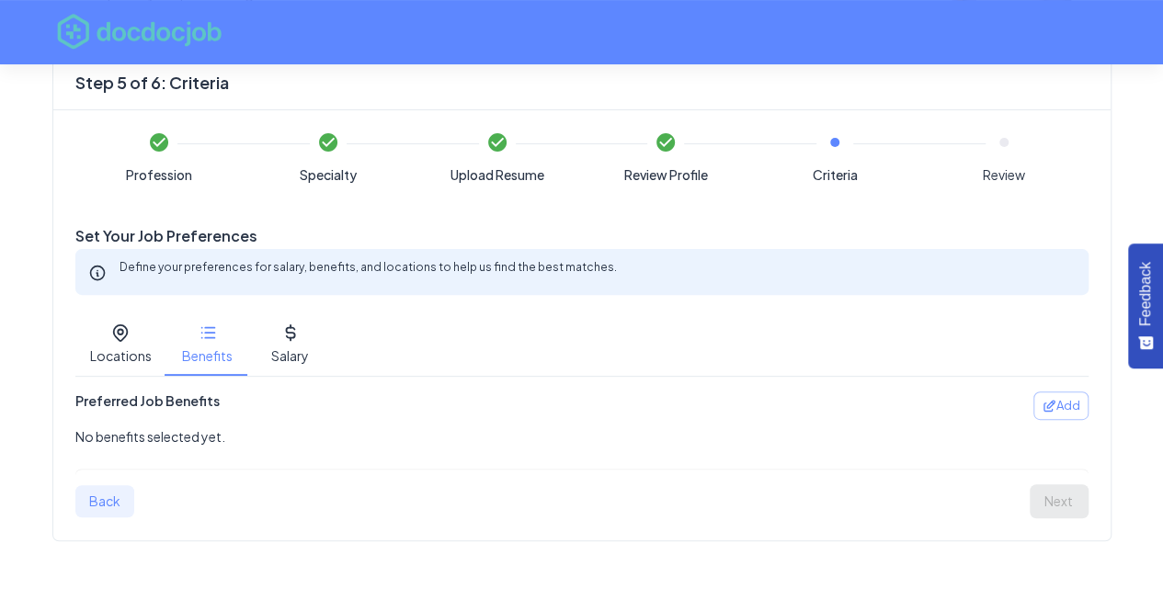
scroll to position [156, 0]
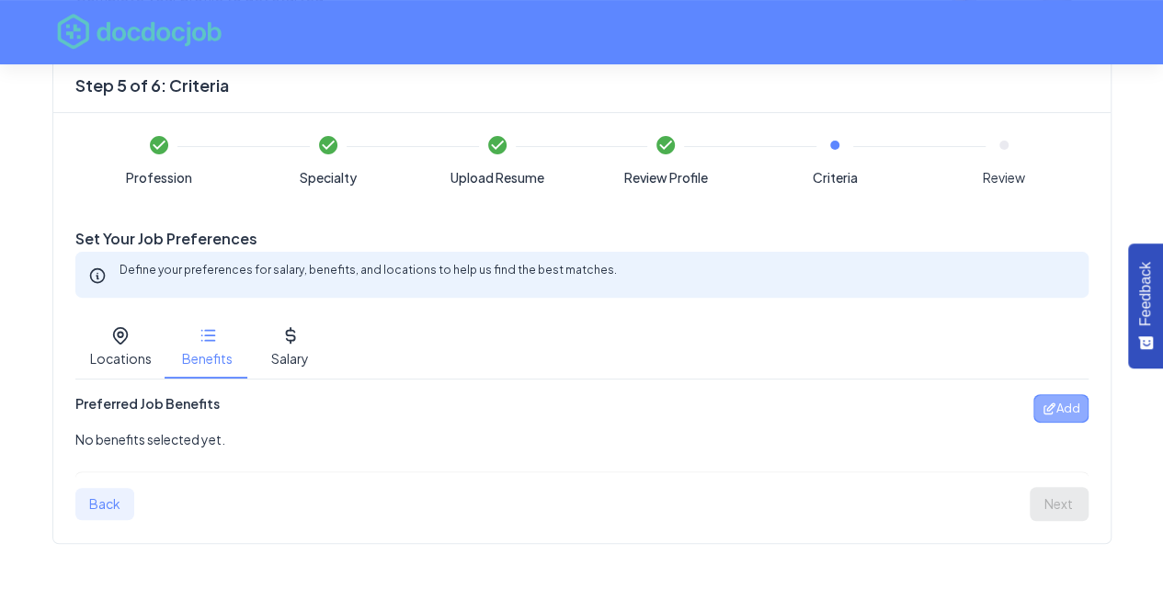
click at [1062, 416] on span "Add" at bounding box center [1068, 408] width 24 height 21
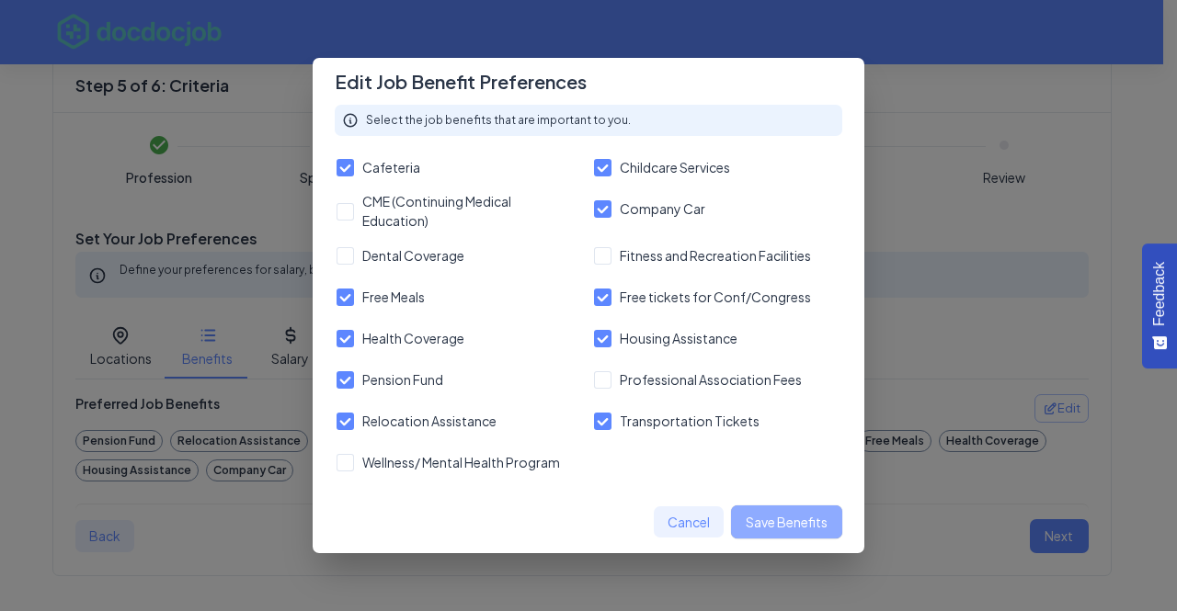
click at [784, 519] on button "Save Benefits" at bounding box center [786, 523] width 111 height 34
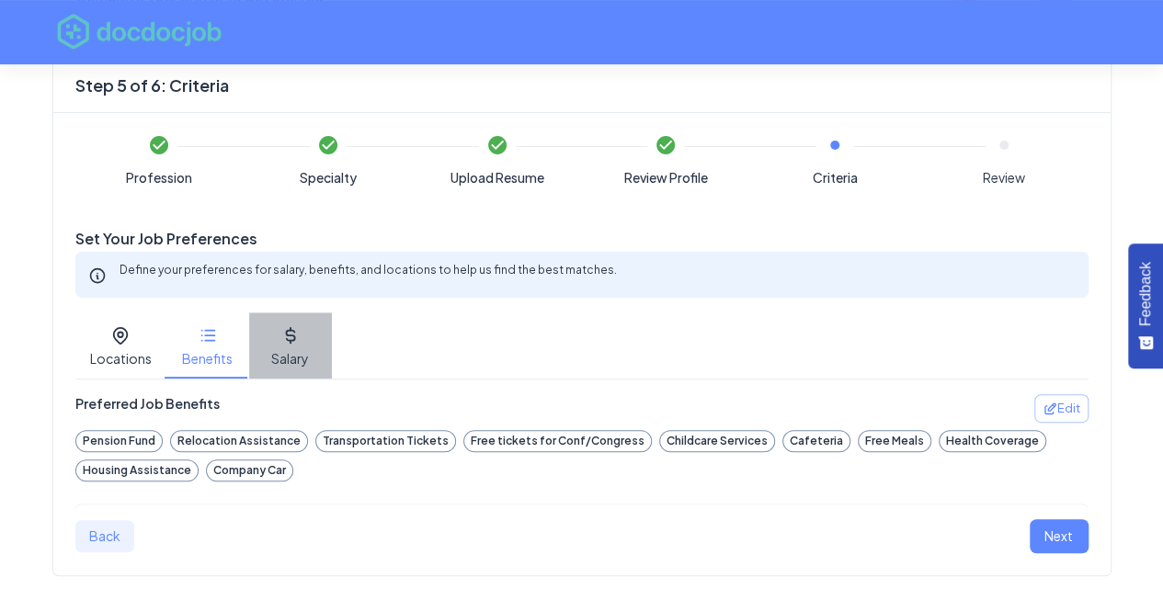
click at [277, 350] on button "Salary" at bounding box center [290, 346] width 83 height 66
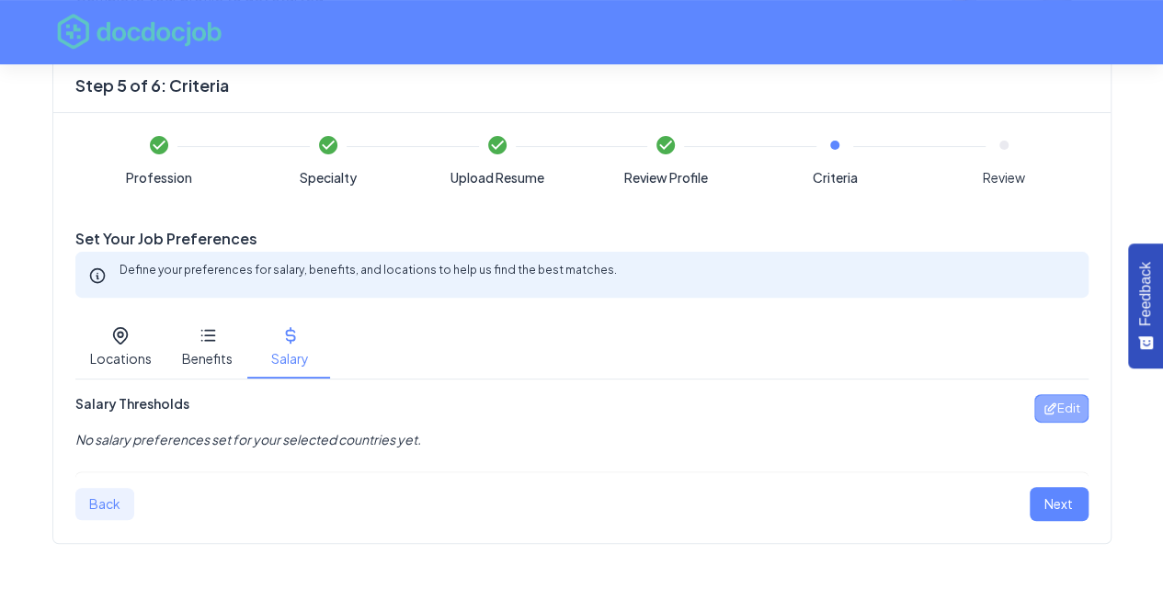
click at [1071, 409] on span "Edit" at bounding box center [1068, 408] width 23 height 21
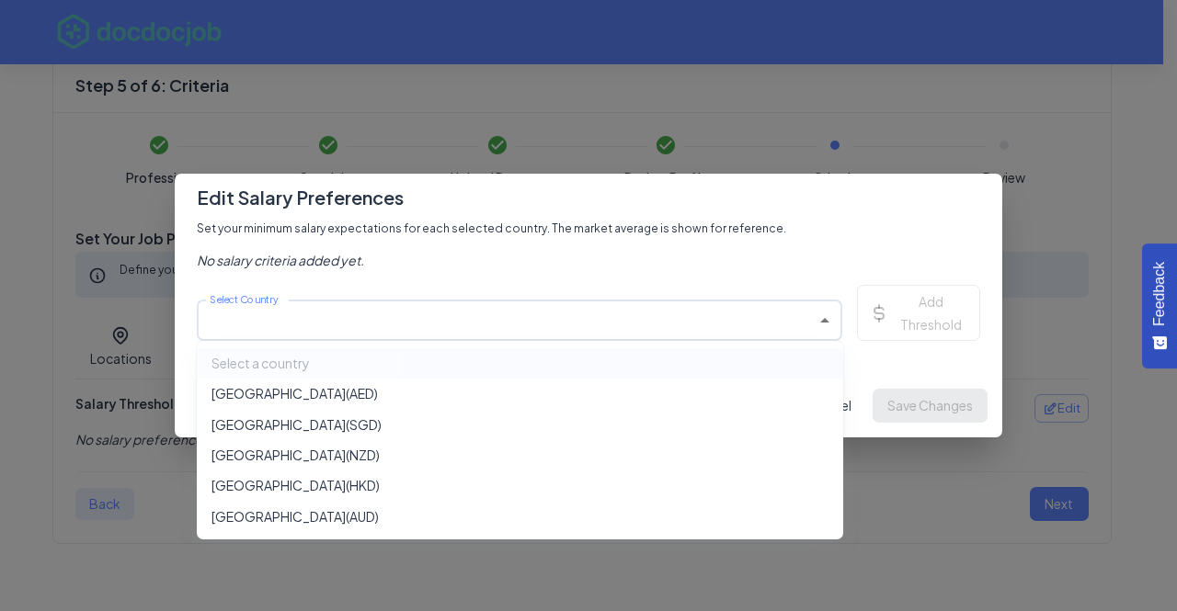
click at [829, 321] on body "Feedback What’s one thing we could improve on this page or in the product to be…" at bounding box center [588, 149] width 1177 height 611
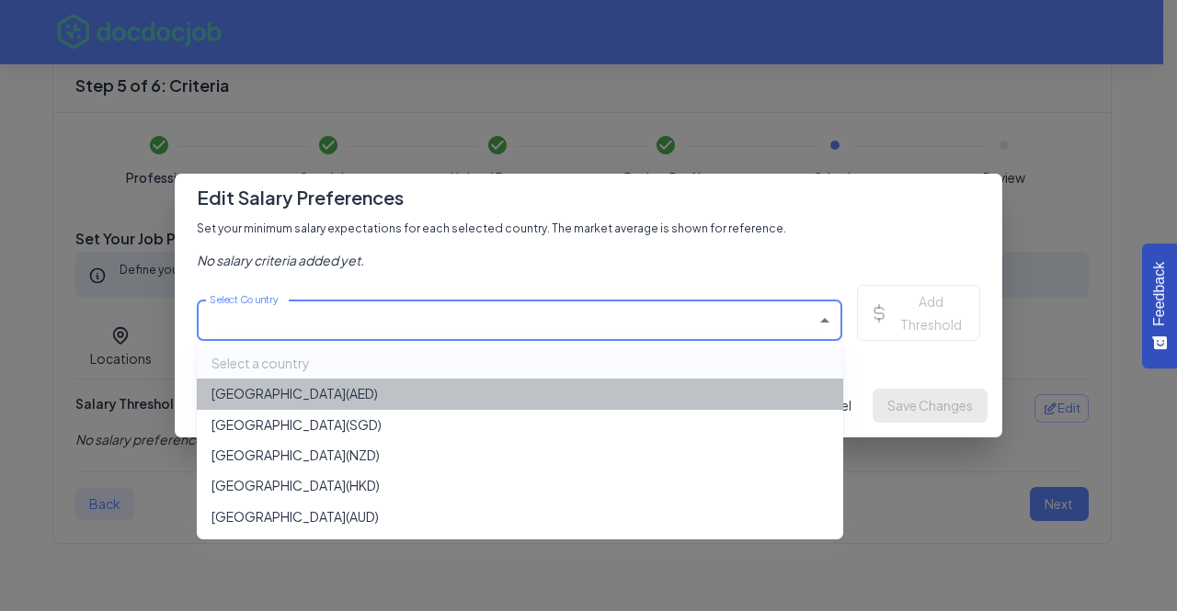
click at [713, 388] on li "[GEOGRAPHIC_DATA] ( AED )" at bounding box center [520, 394] width 646 height 30
type input "**********"
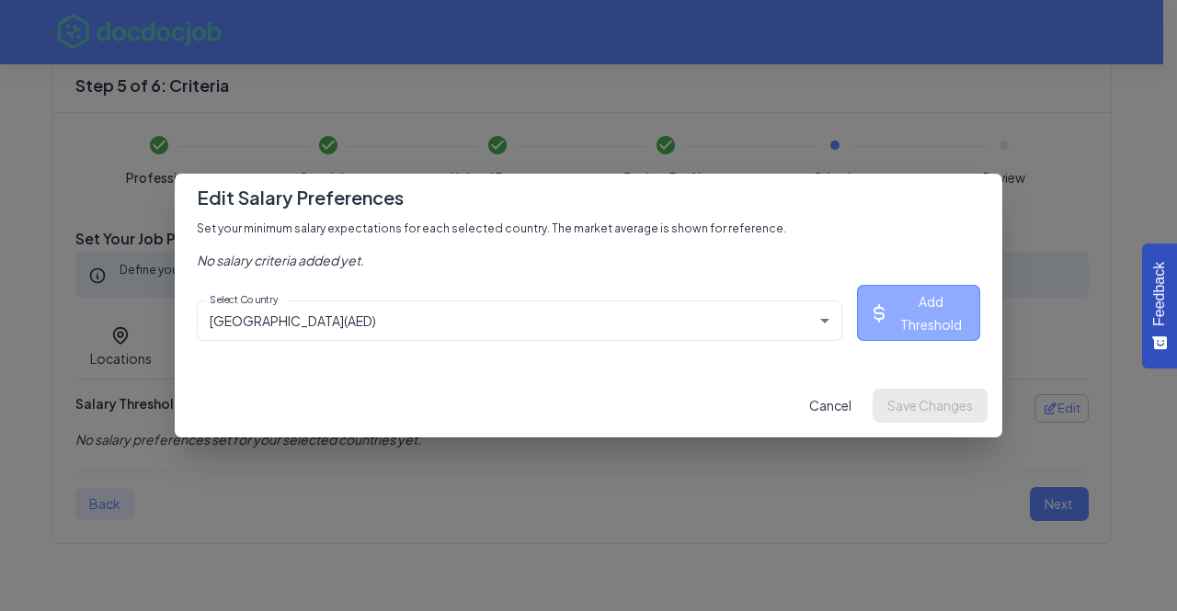
click at [931, 297] on button "Add Threshold" at bounding box center [918, 313] width 123 height 56
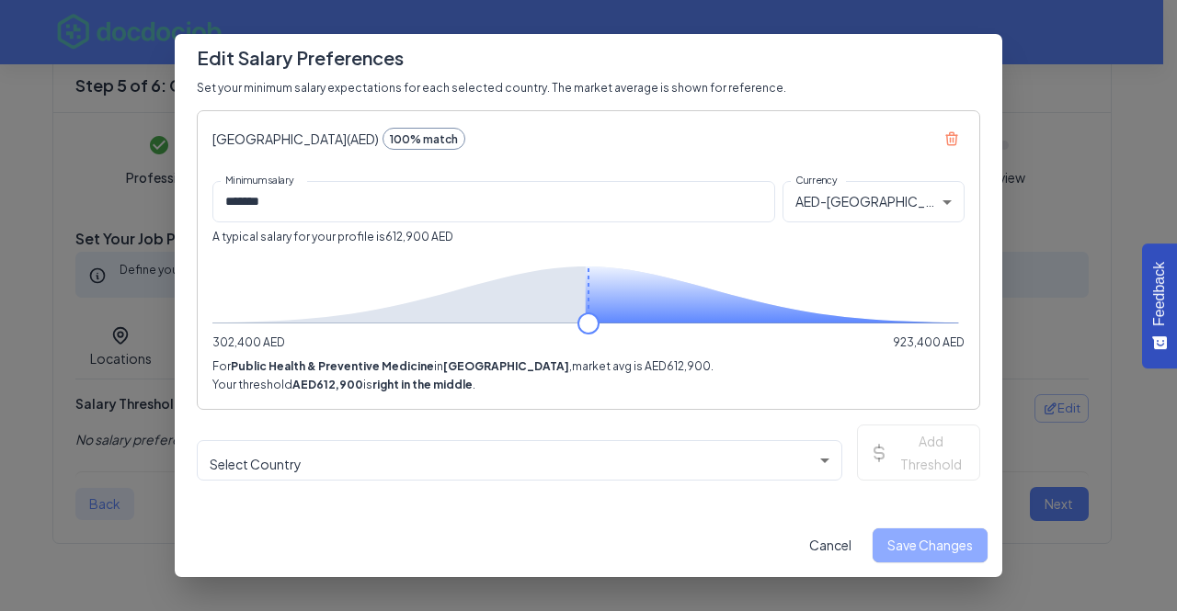
click at [914, 536] on button "Save Changes" at bounding box center [929, 546] width 115 height 34
type input "******"
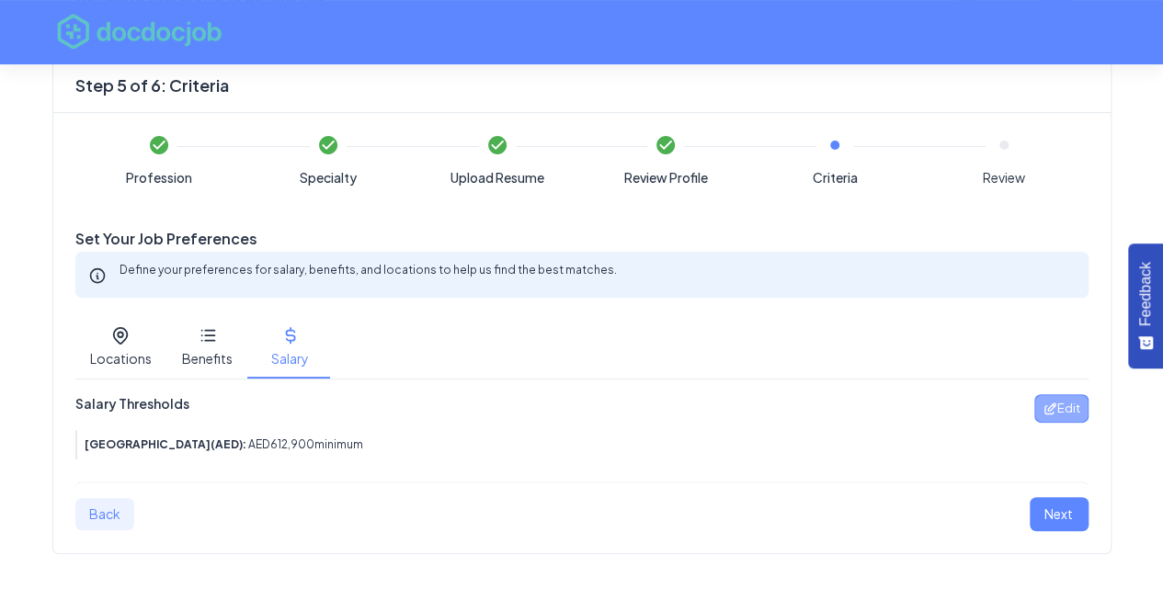
click at [1059, 404] on span "Edit" at bounding box center [1068, 408] width 23 height 21
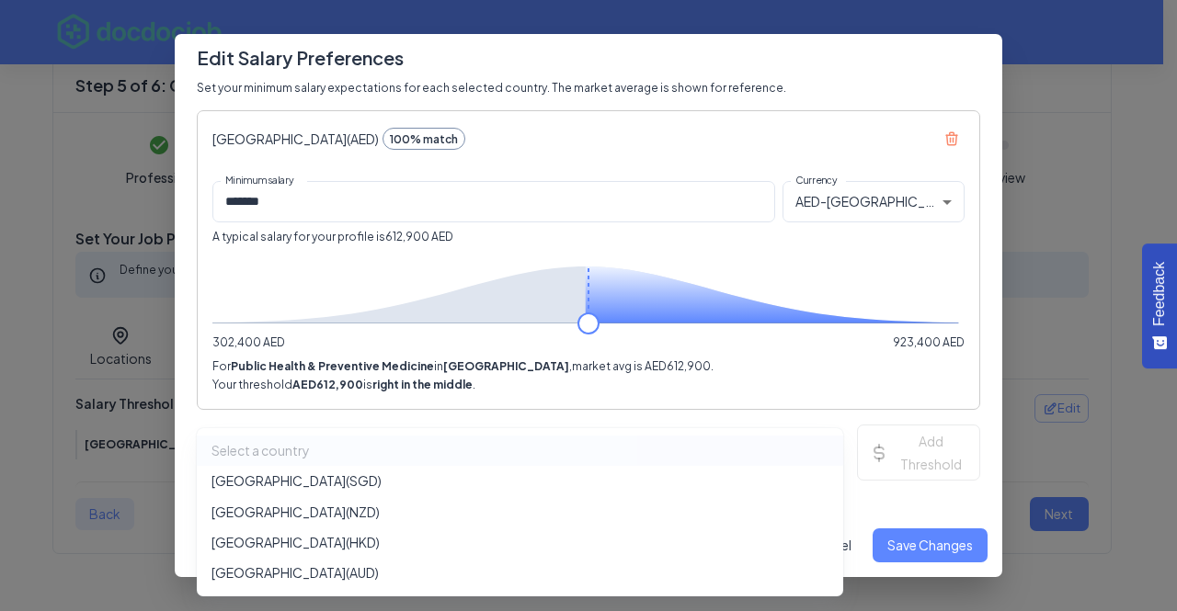
click at [815, 455] on body "Feedback What’s one thing we could improve on this page or in the product to be…" at bounding box center [588, 149] width 1177 height 611
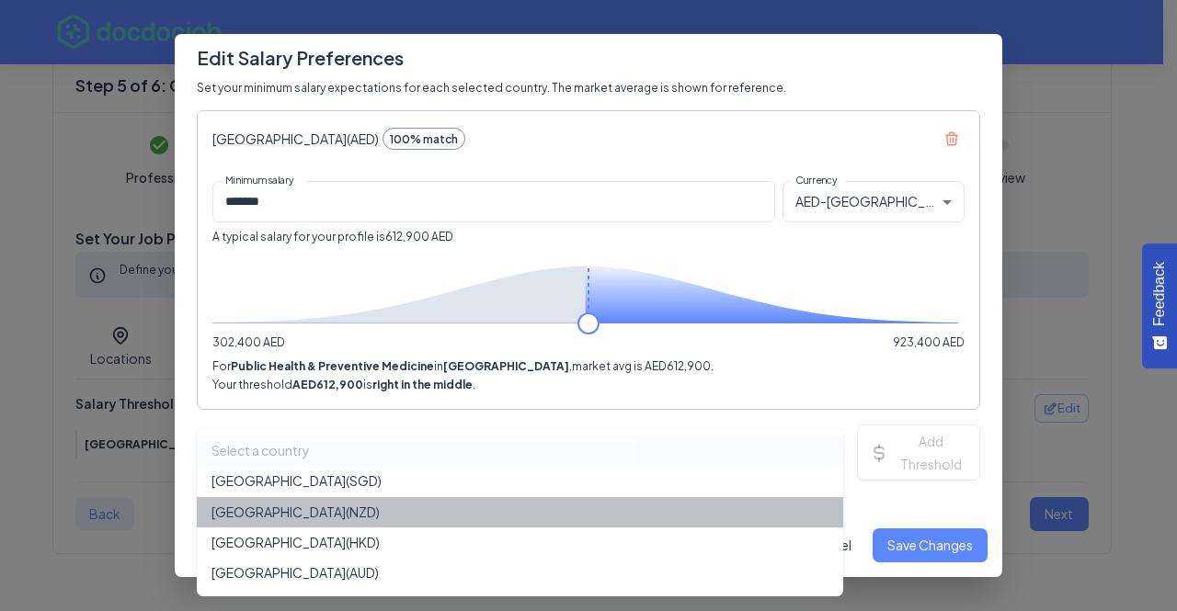
click at [354, 506] on li "[GEOGRAPHIC_DATA] ( NZD )" at bounding box center [520, 512] width 646 height 30
type input "******"
type input "**********"
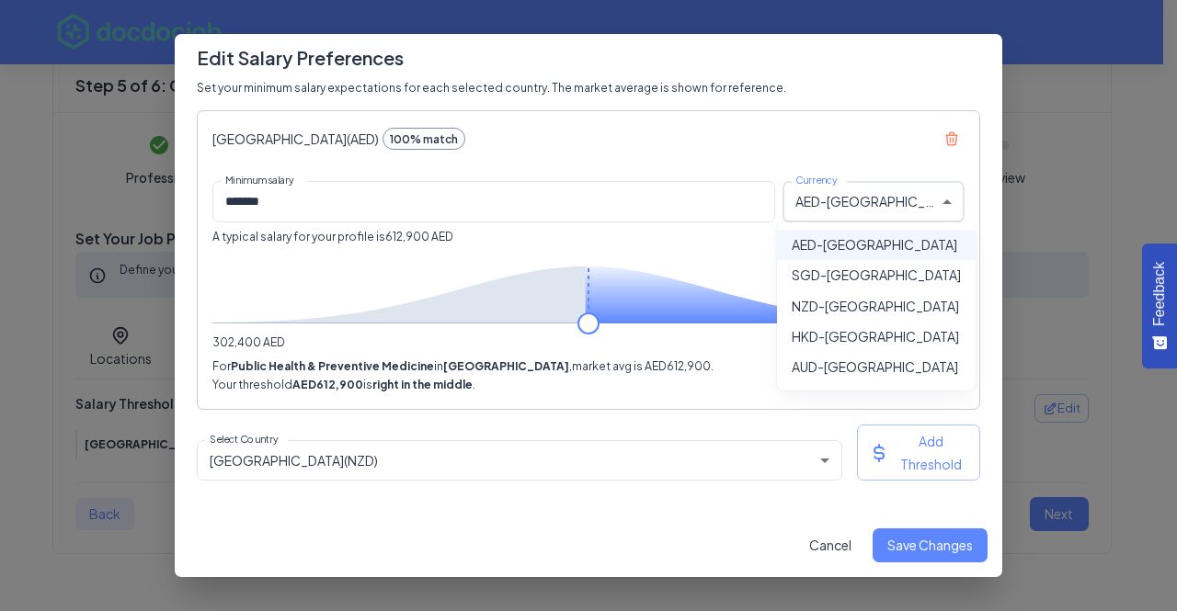
click at [947, 199] on body "Feedback What’s one thing we could improve on this page or in the product to be…" at bounding box center [588, 149] width 1177 height 611
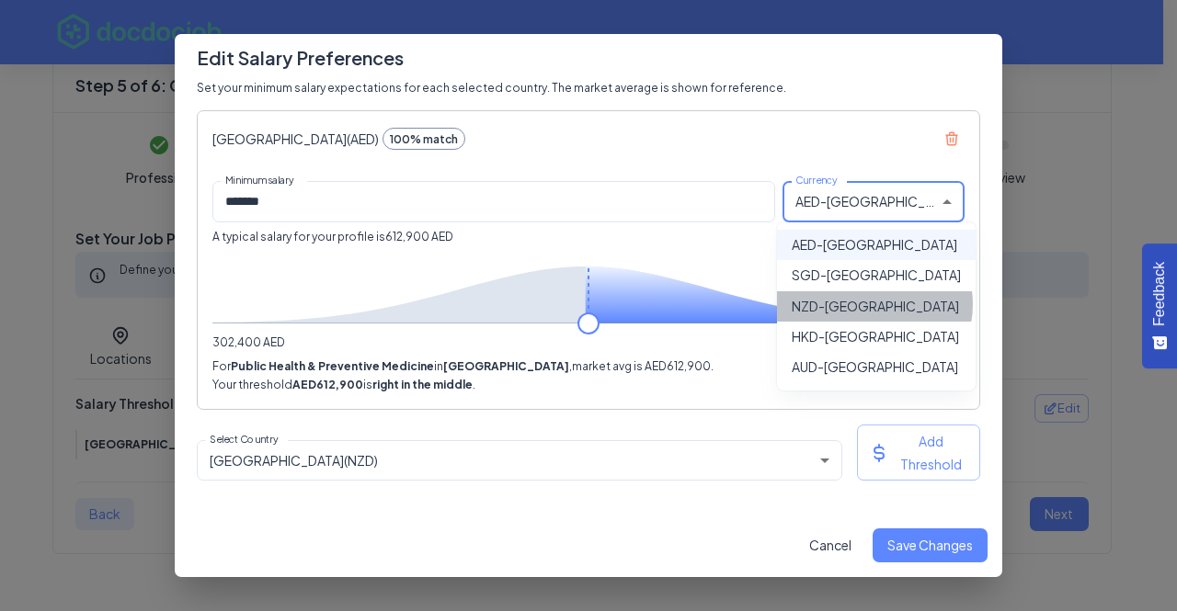
click at [873, 304] on li "NZD - [GEOGRAPHIC_DATA]" at bounding box center [876, 306] width 199 height 30
type input "***"
type input "******"
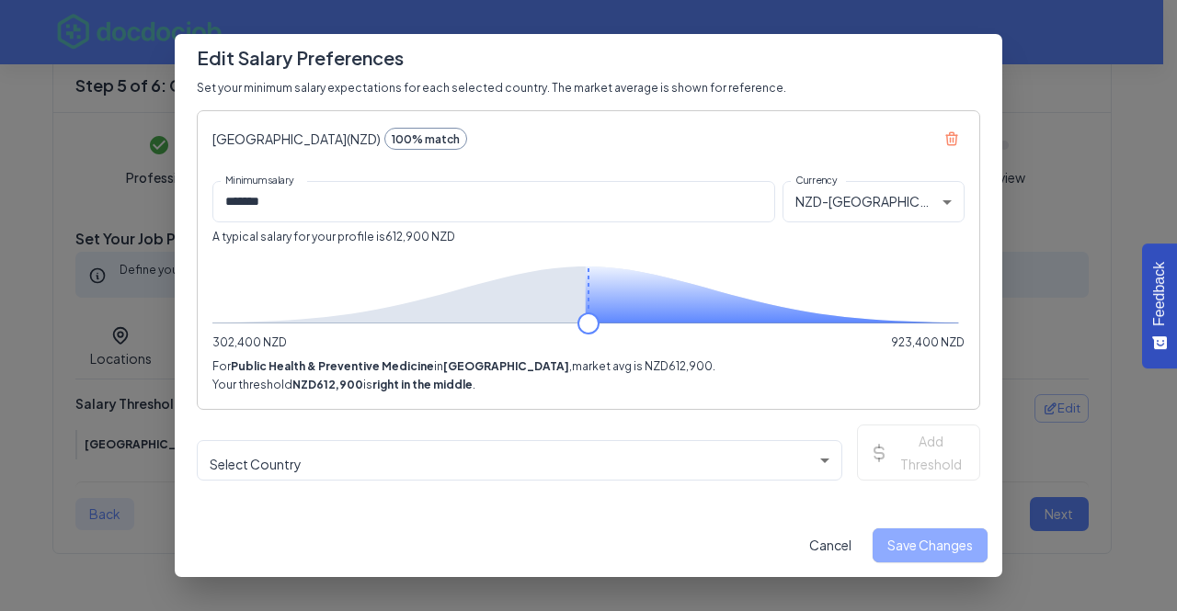
click at [933, 560] on button "Save Changes" at bounding box center [929, 546] width 115 height 34
type input "******"
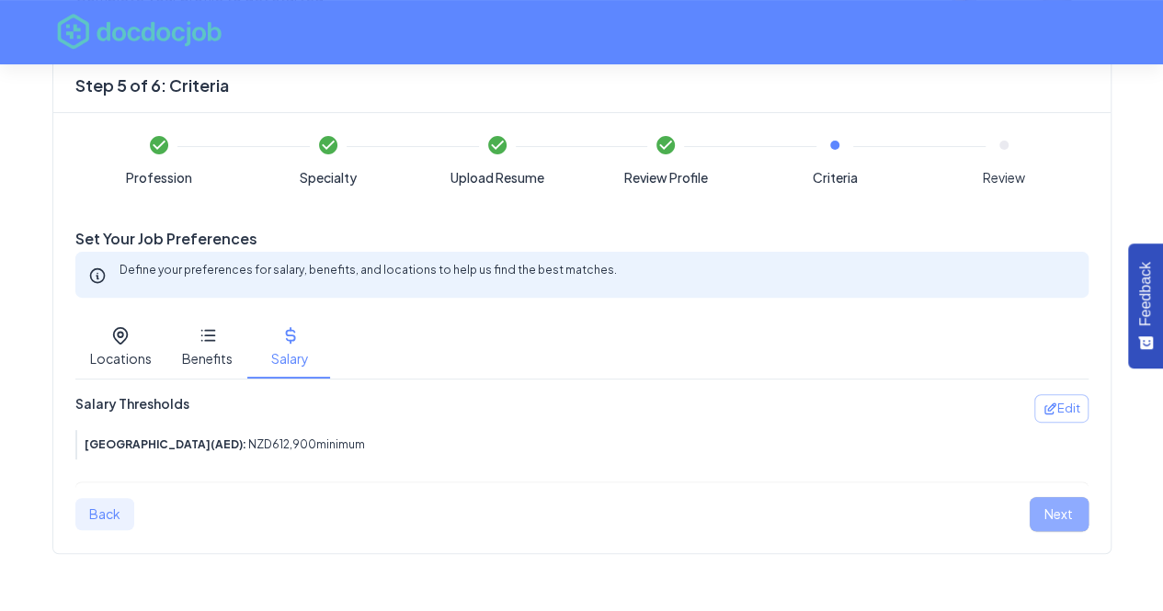
click at [1049, 510] on button "Next" at bounding box center [1059, 514] width 59 height 34
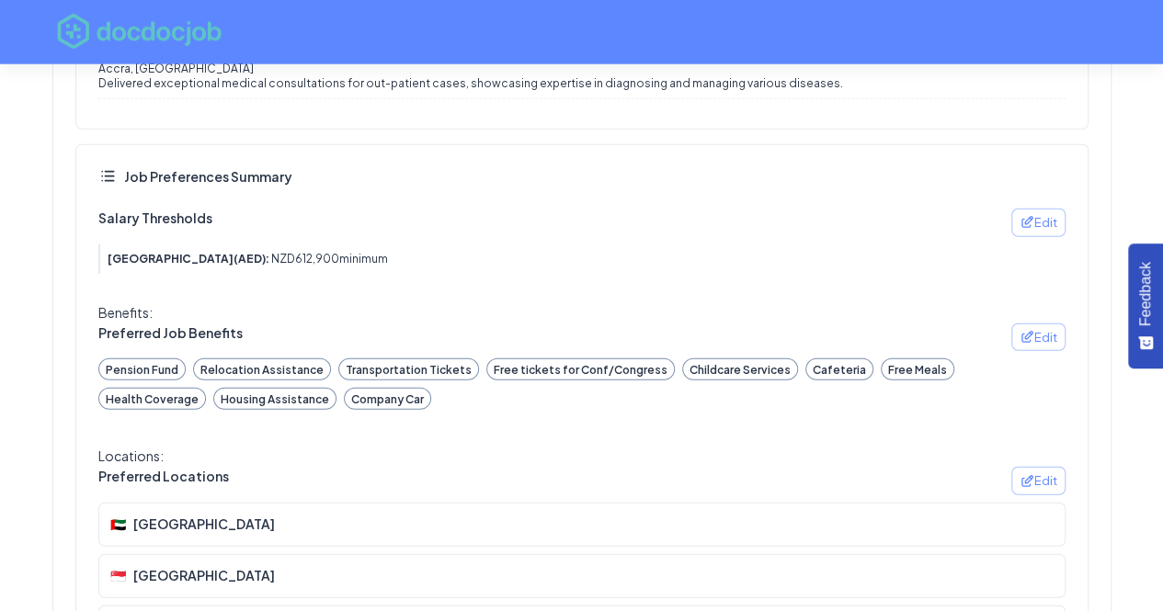
scroll to position [2578, 0]
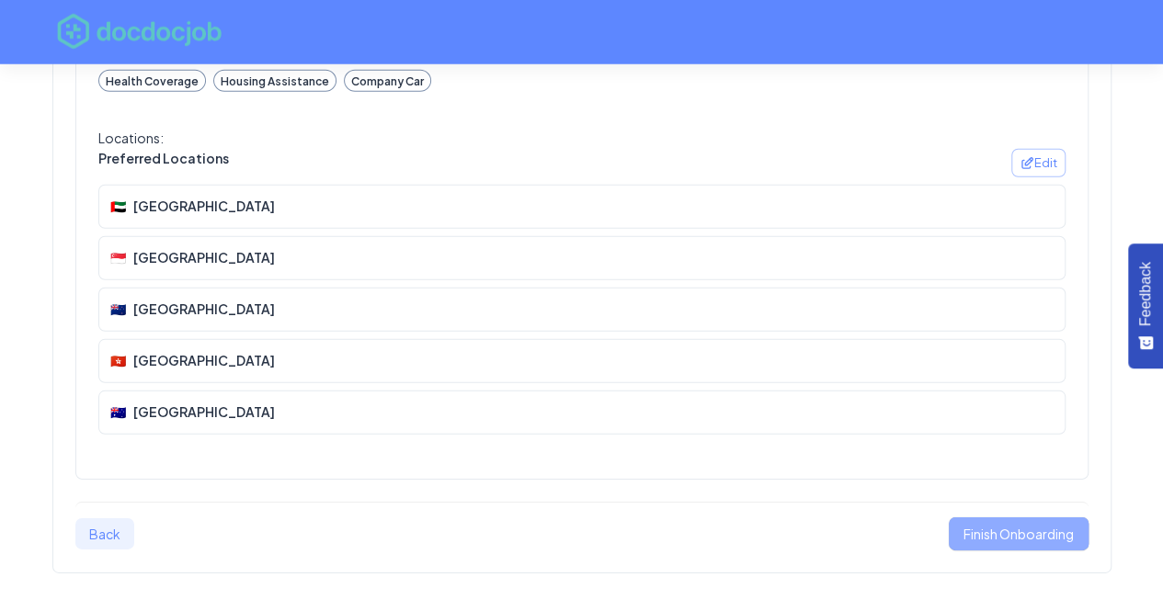
click at [992, 518] on button "Finish Onboarding" at bounding box center [1019, 535] width 140 height 34
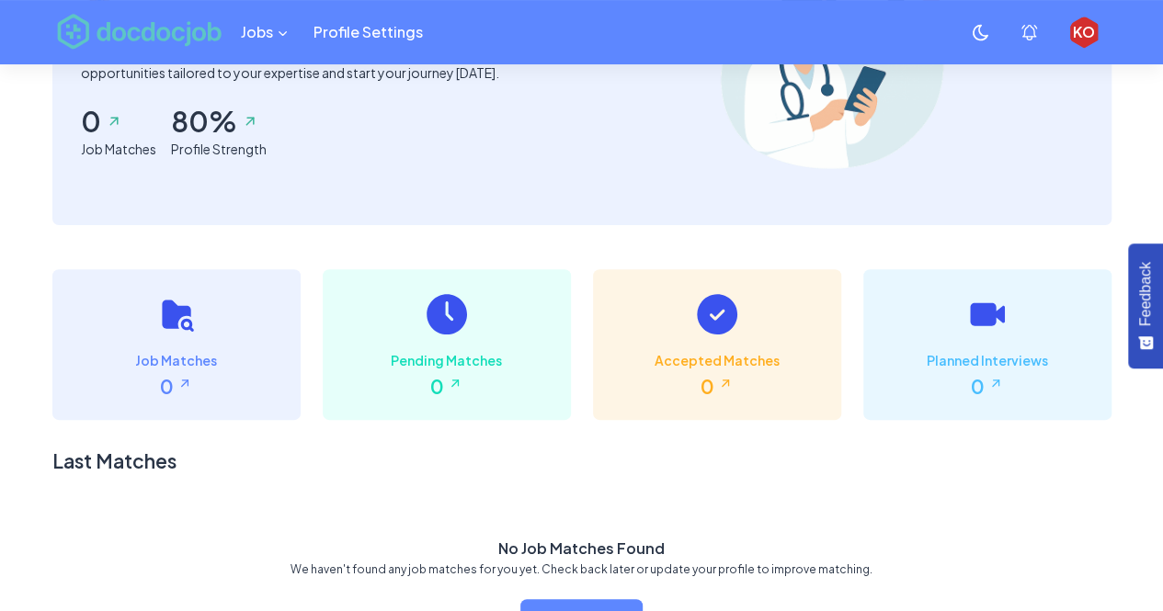
scroll to position [338, 0]
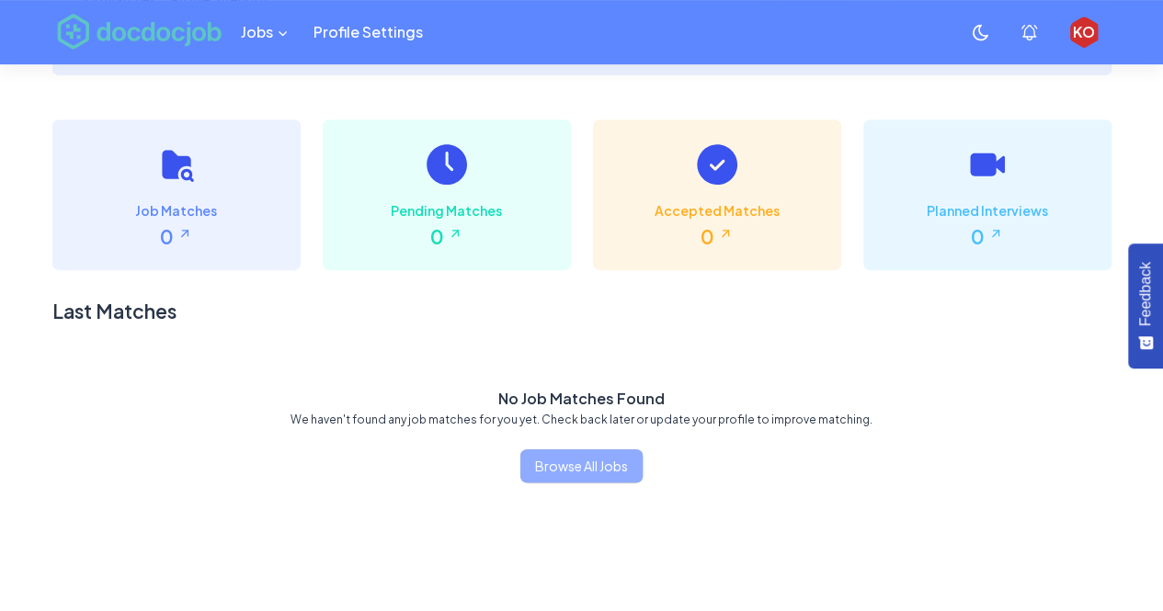
click at [603, 477] on button "Browse All Jobs" at bounding box center [581, 467] width 122 height 34
